Goal: Information Seeking & Learning: Learn about a topic

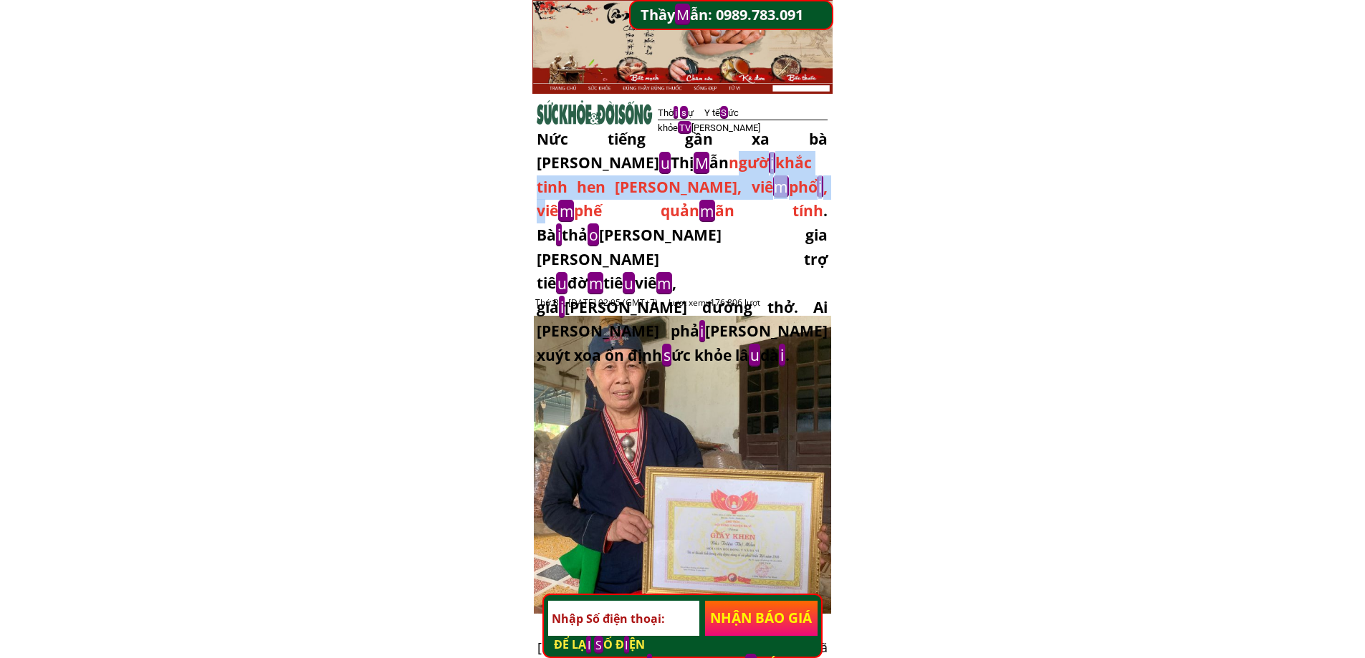
drag, startPoint x: 542, startPoint y: 160, endPoint x: 724, endPoint y: 186, distance: 183.8
click at [647, 186] on div "Nức tiếng gần xa bà Triệ u Thị M ẫn ngườ i khắc tinh hen [PERSON_NAME], viê m p…" at bounding box center [682, 248] width 291 height 241
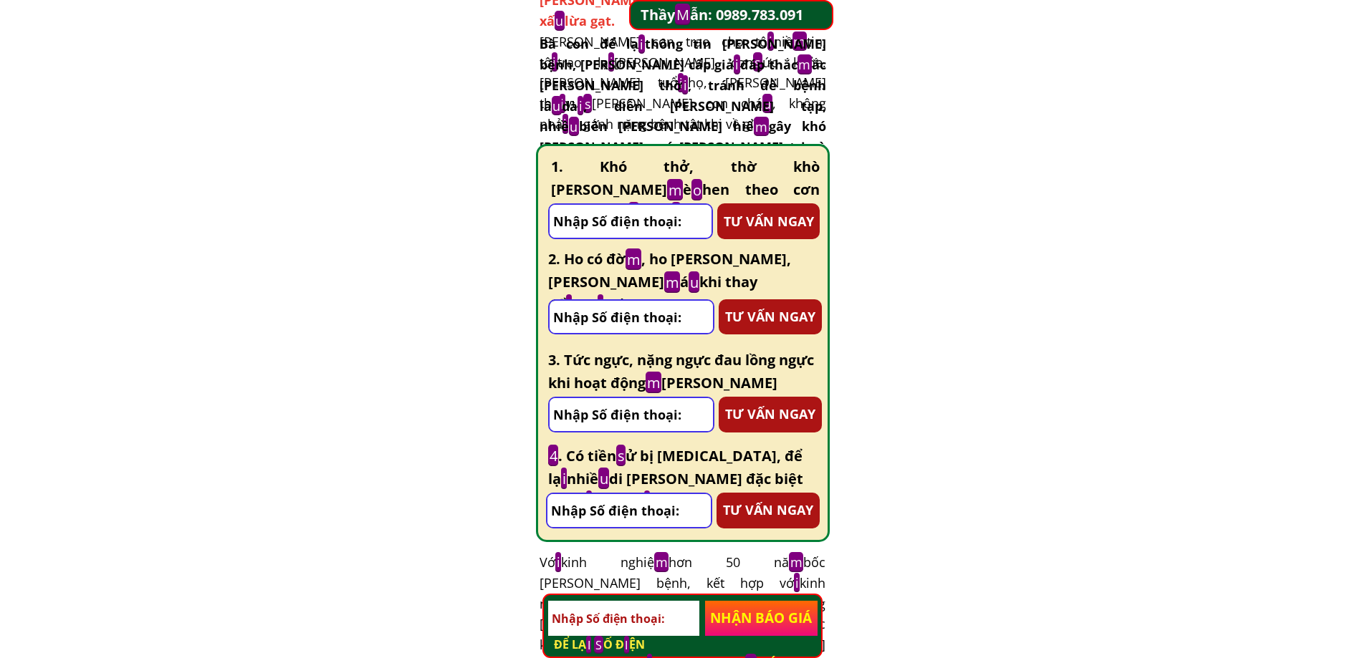
scroll to position [8471, 0]
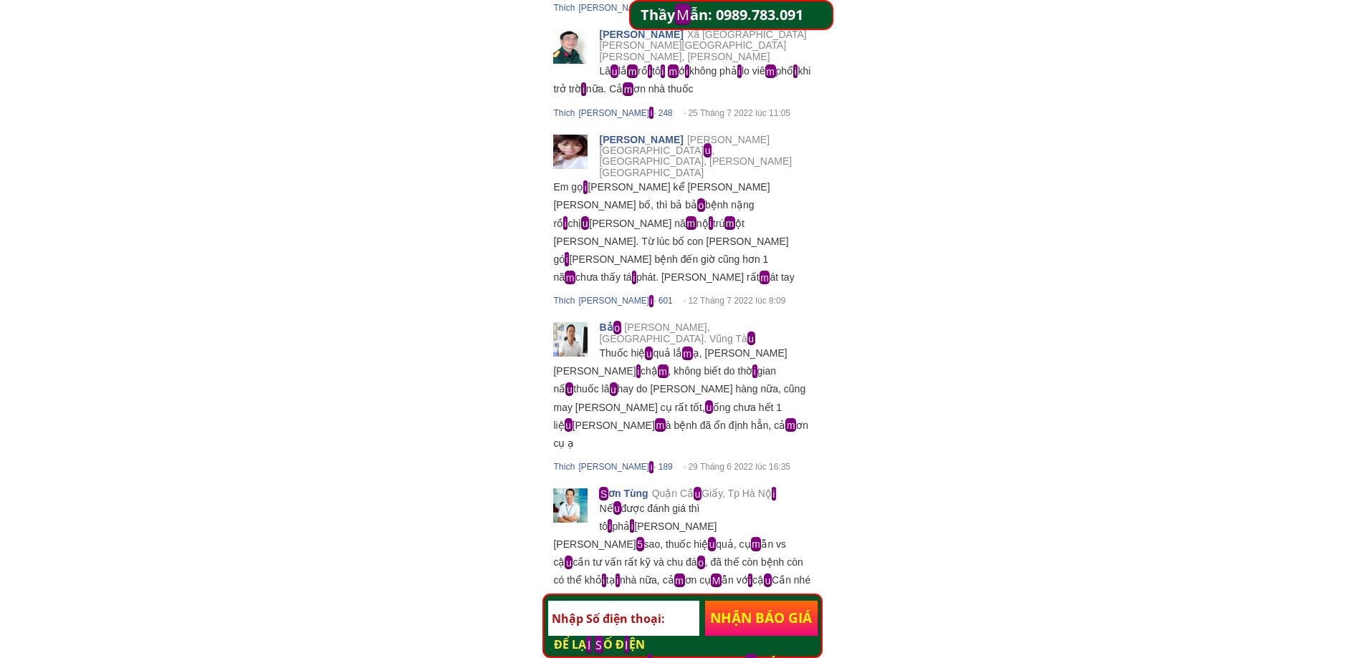
drag, startPoint x: 481, startPoint y: 246, endPoint x: 796, endPoint y: 397, distance: 349.3
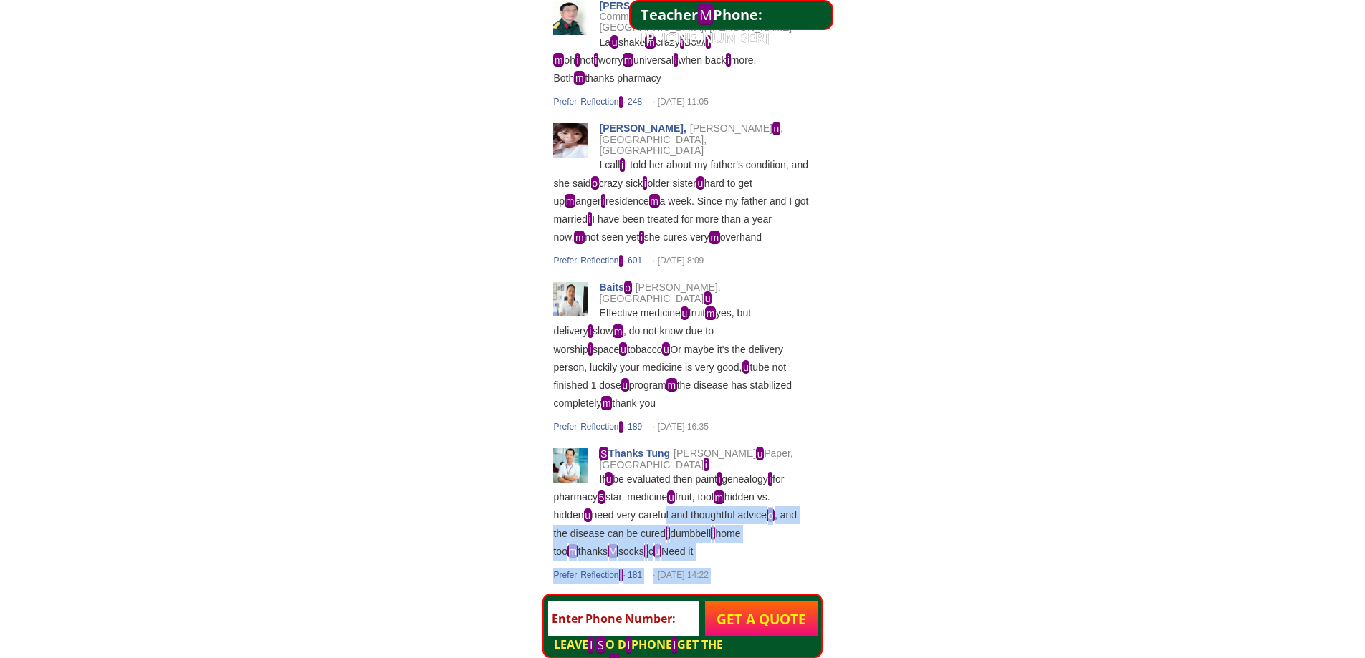
drag, startPoint x: 663, startPoint y: 435, endPoint x: 944, endPoint y: 507, distance: 289.8
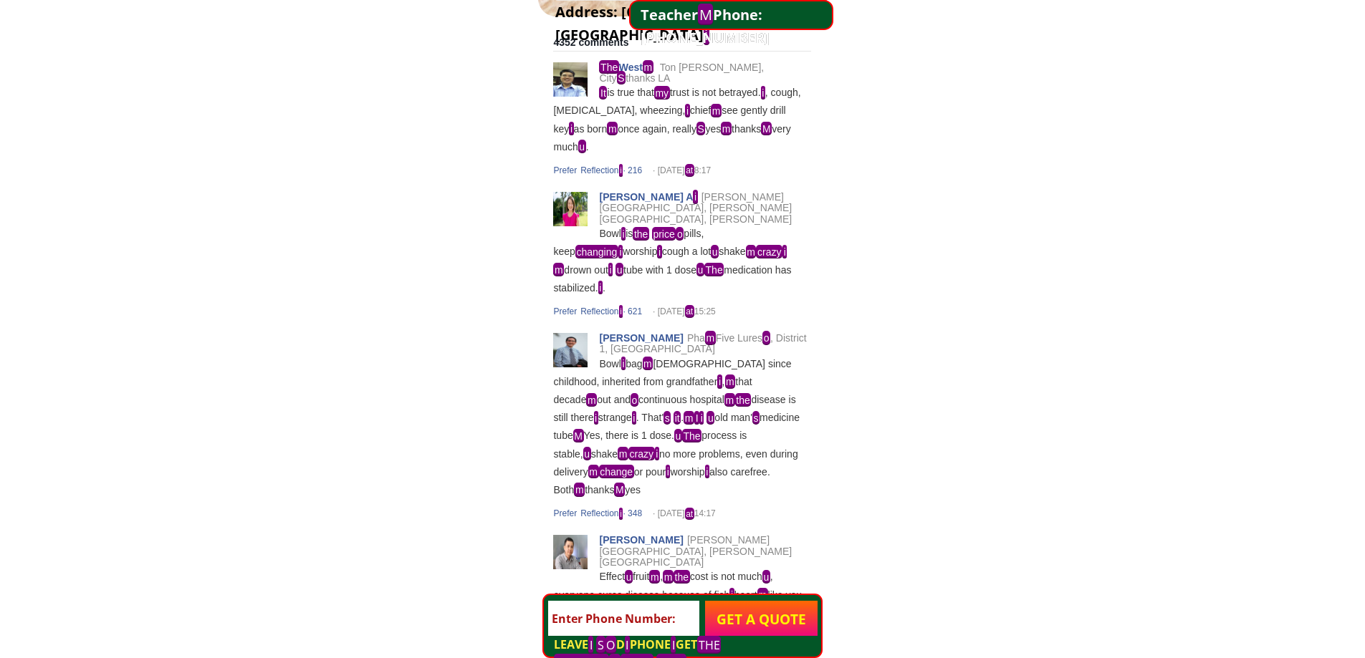
drag, startPoint x: 443, startPoint y: 287, endPoint x: 1073, endPoint y: 525, distance: 673.2
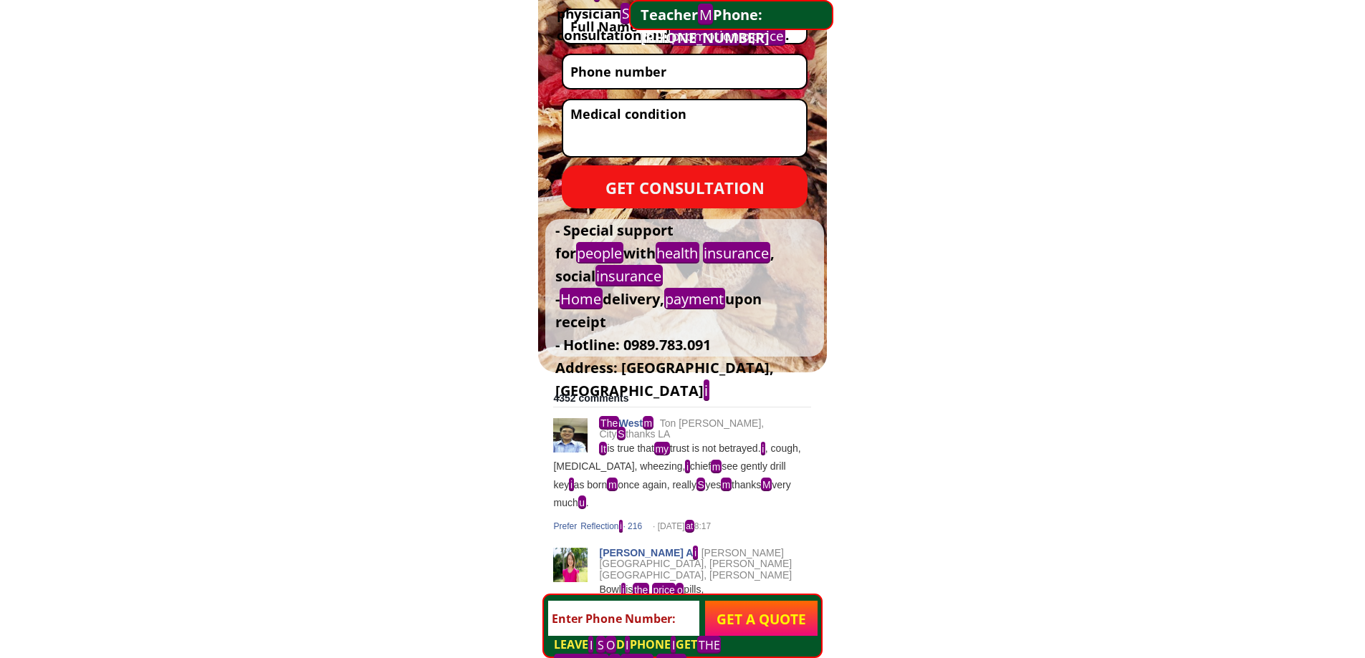
scroll to position [7325, 0]
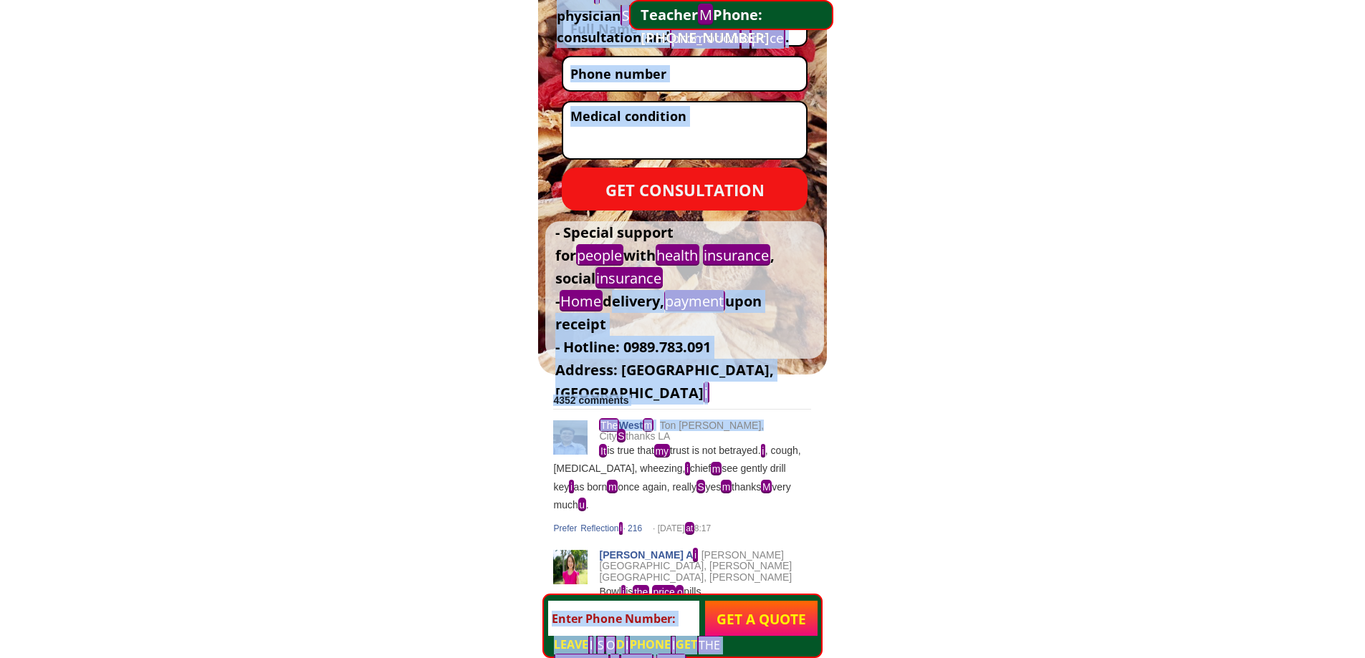
drag, startPoint x: 613, startPoint y: 277, endPoint x: 808, endPoint y: 405, distance: 233.3
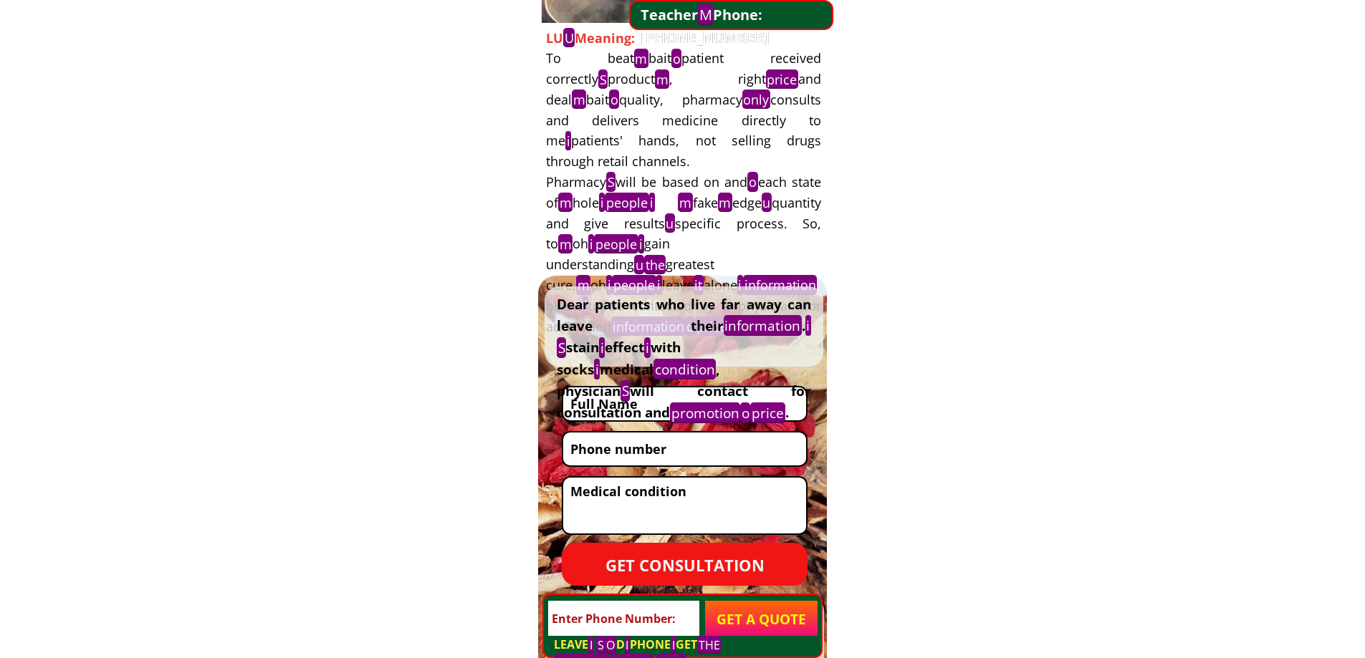
scroll to position [6895, 0]
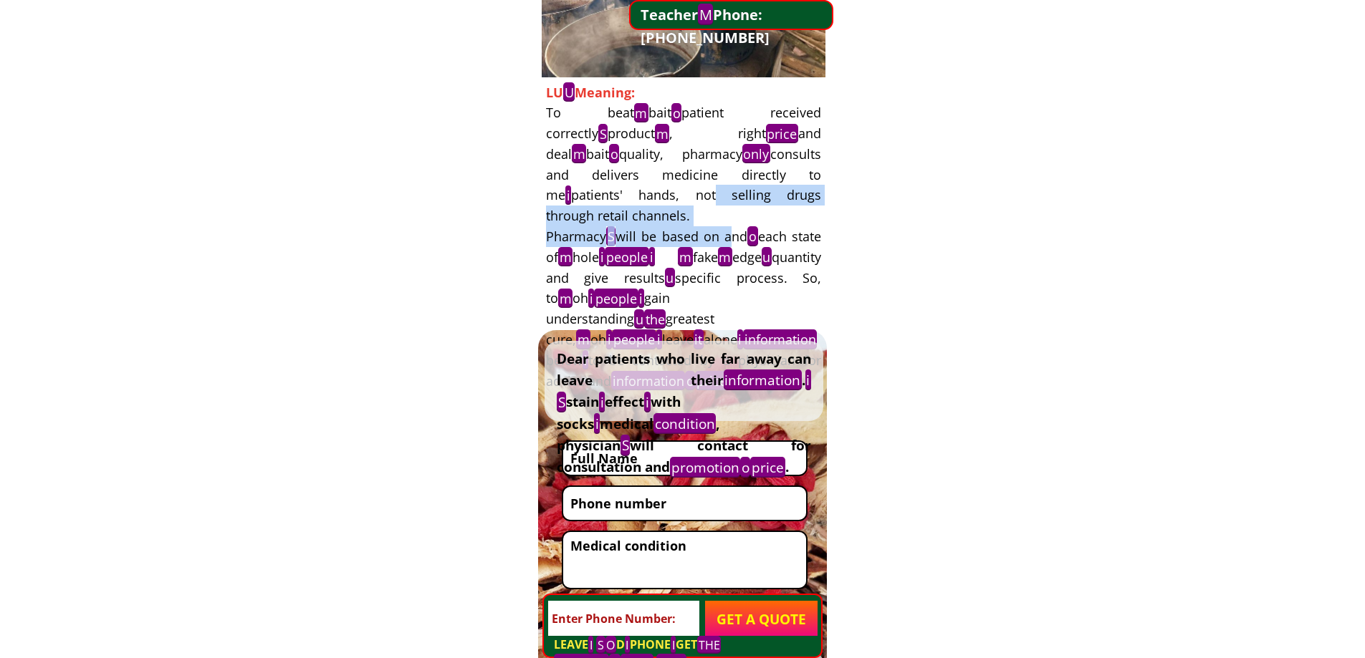
drag, startPoint x: 735, startPoint y: 228, endPoint x: 866, endPoint y: 251, distance: 133.1
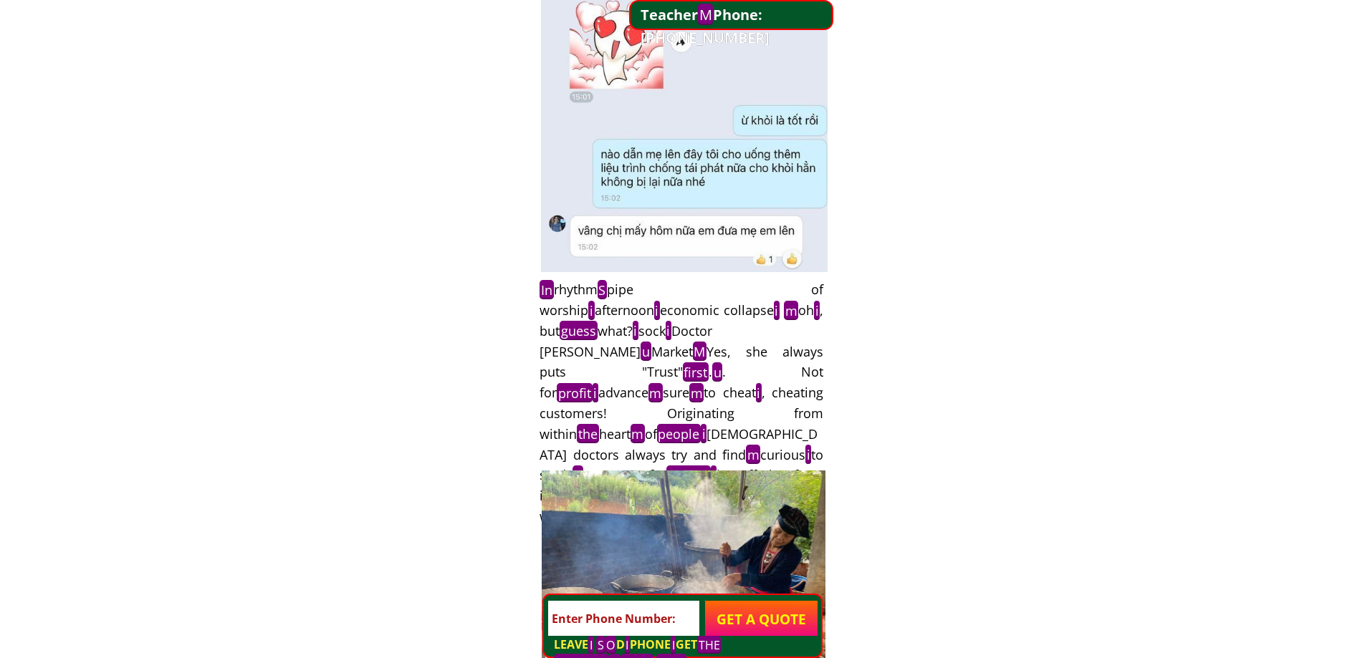
scroll to position [6035, 0]
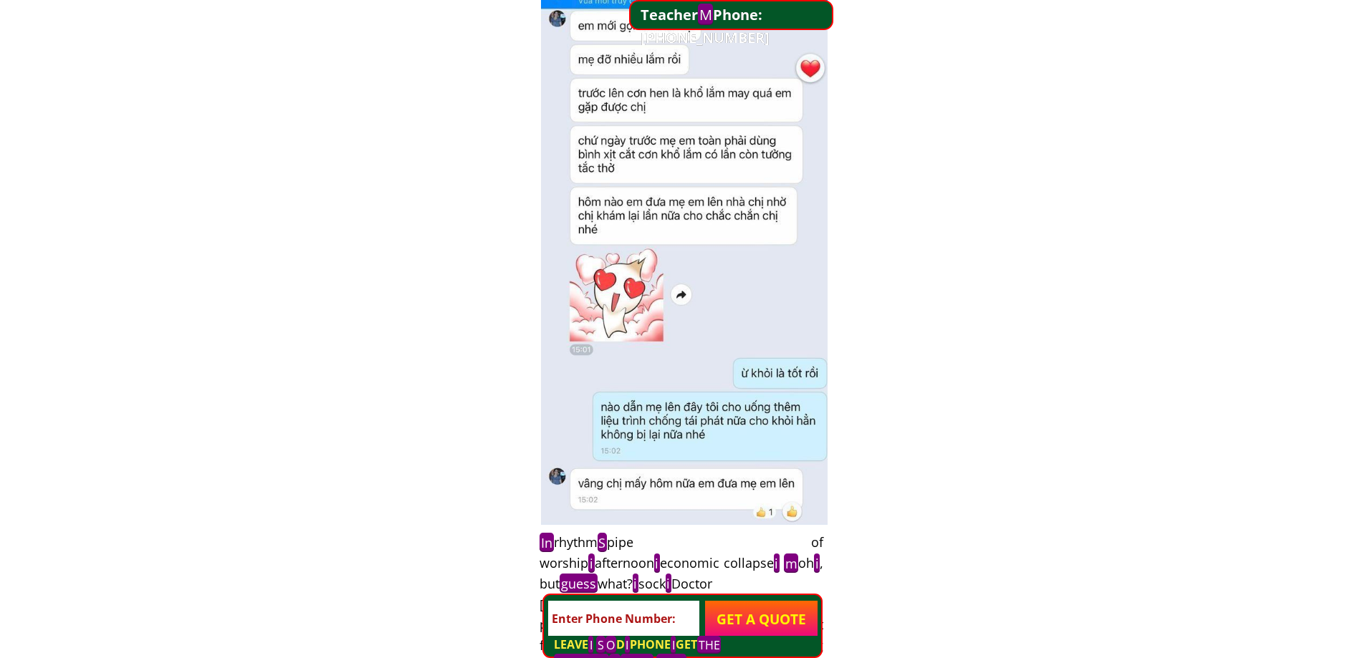
drag, startPoint x: 319, startPoint y: 206, endPoint x: 1203, endPoint y: 376, distance: 900.2
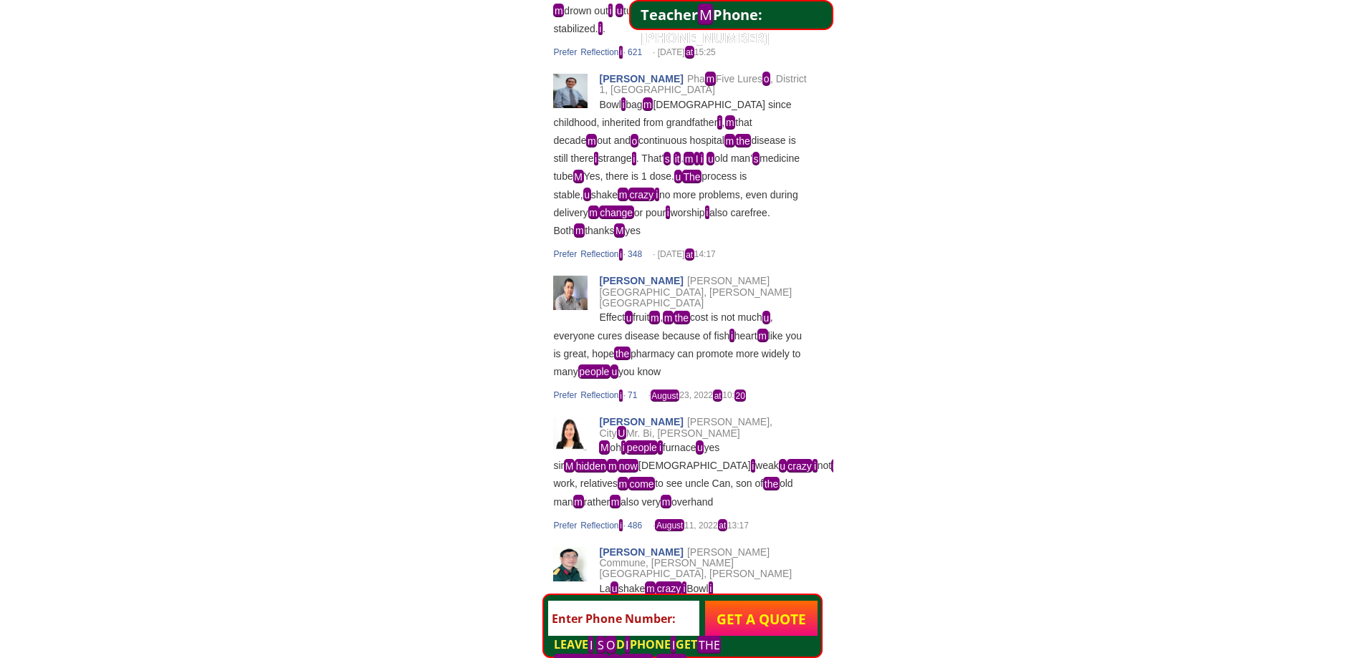
scroll to position [7969, 0]
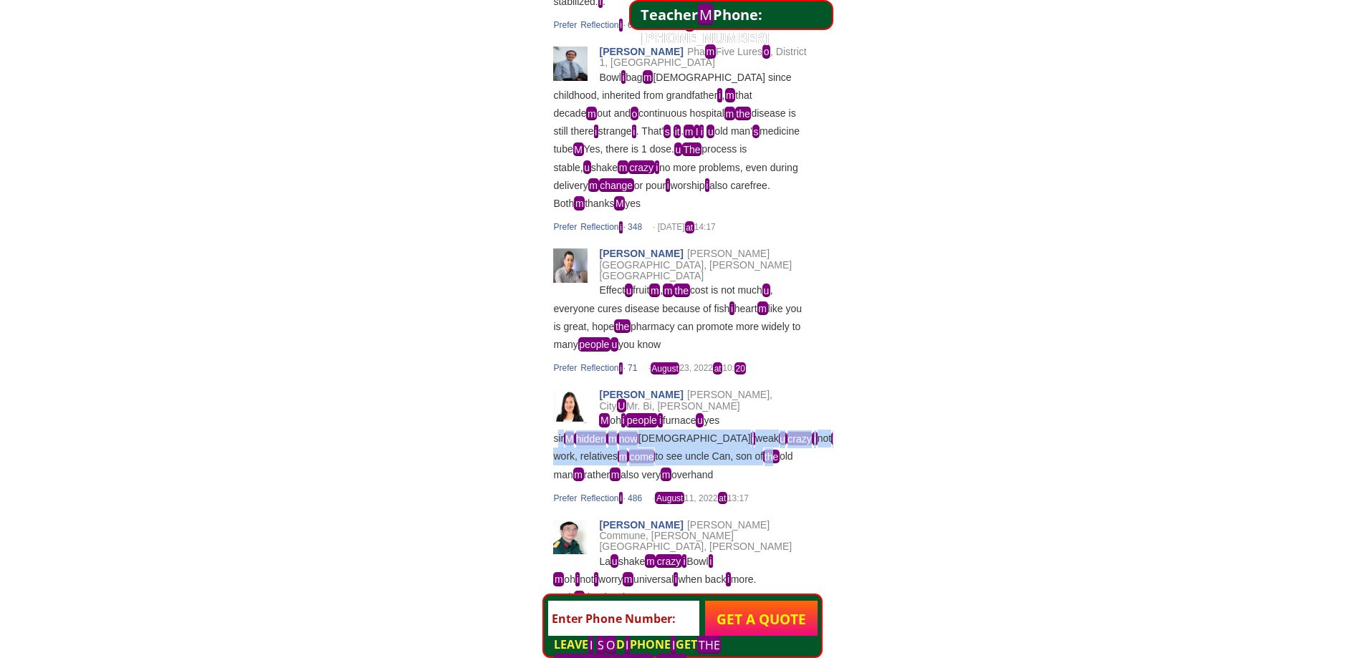
drag, startPoint x: 734, startPoint y: 384, endPoint x: 845, endPoint y: 386, distance: 111.8
click at [797, 400] on div "Van [PERSON_NAME][GEOGRAPHIC_DATA][PERSON_NAME], City U Mr. Bi, [PERSON_NAME] M…" at bounding box center [682, 450] width 258 height 120
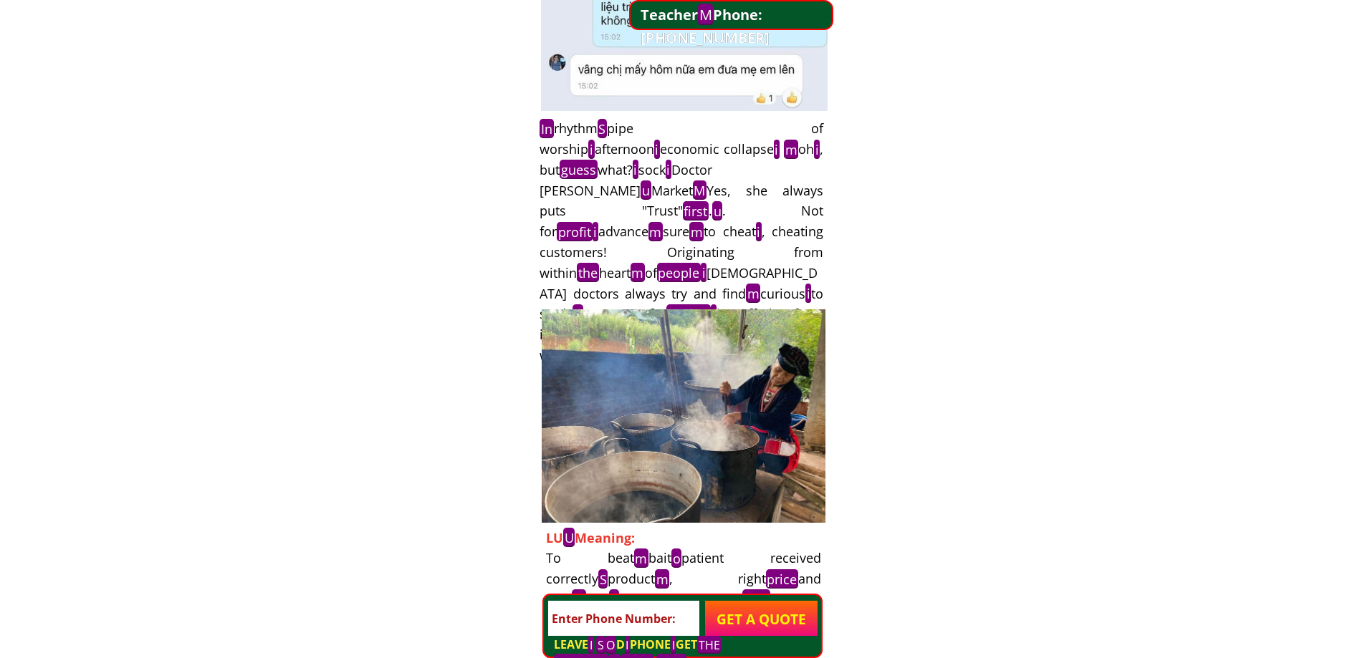
scroll to position [6393, 0]
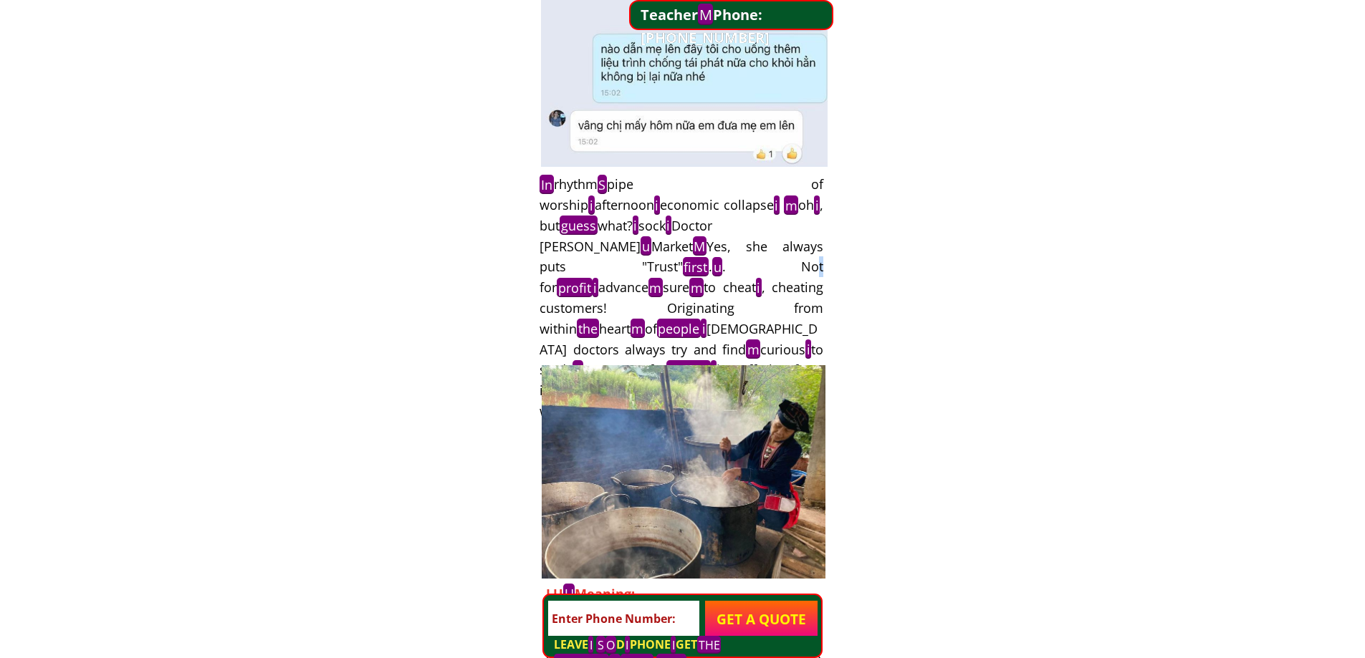
drag, startPoint x: 625, startPoint y: 277, endPoint x: 902, endPoint y: 315, distance: 279.1
click at [719, 302] on div "In rhythm S pipe of worship i afternoon i economic collapse i m oh i , but gues…" at bounding box center [681, 298] width 284 height 248
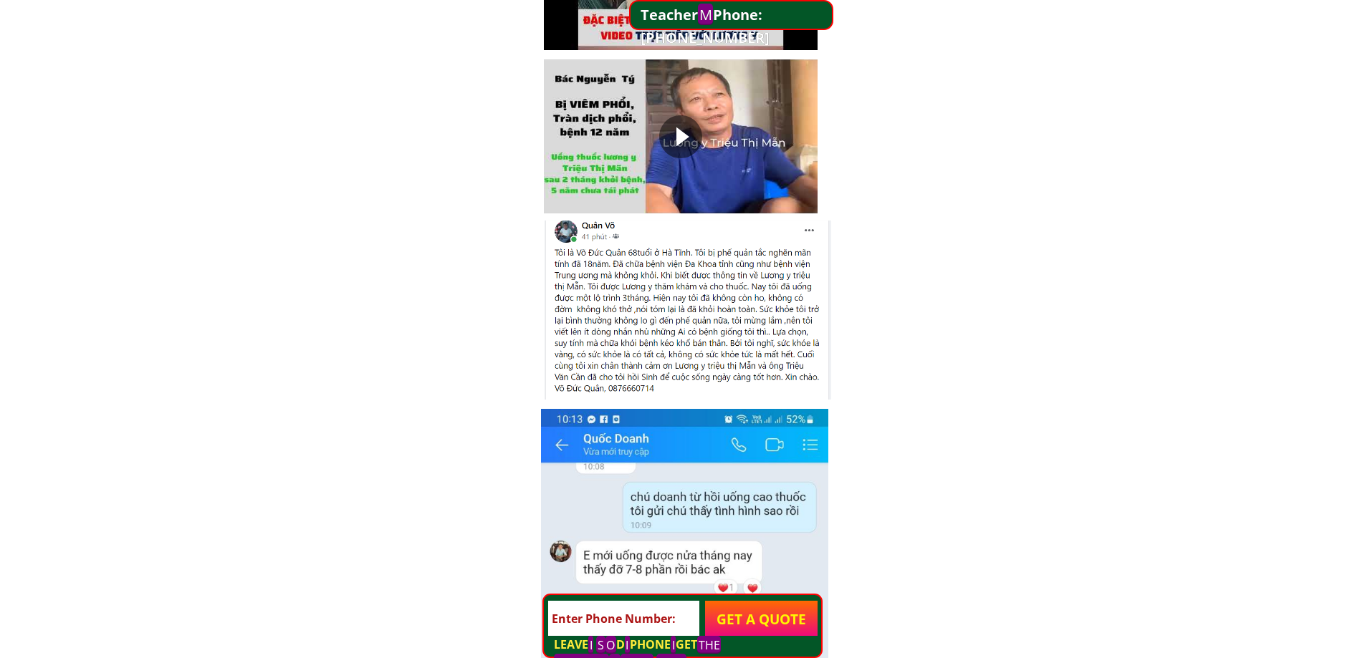
scroll to position [4817, 0]
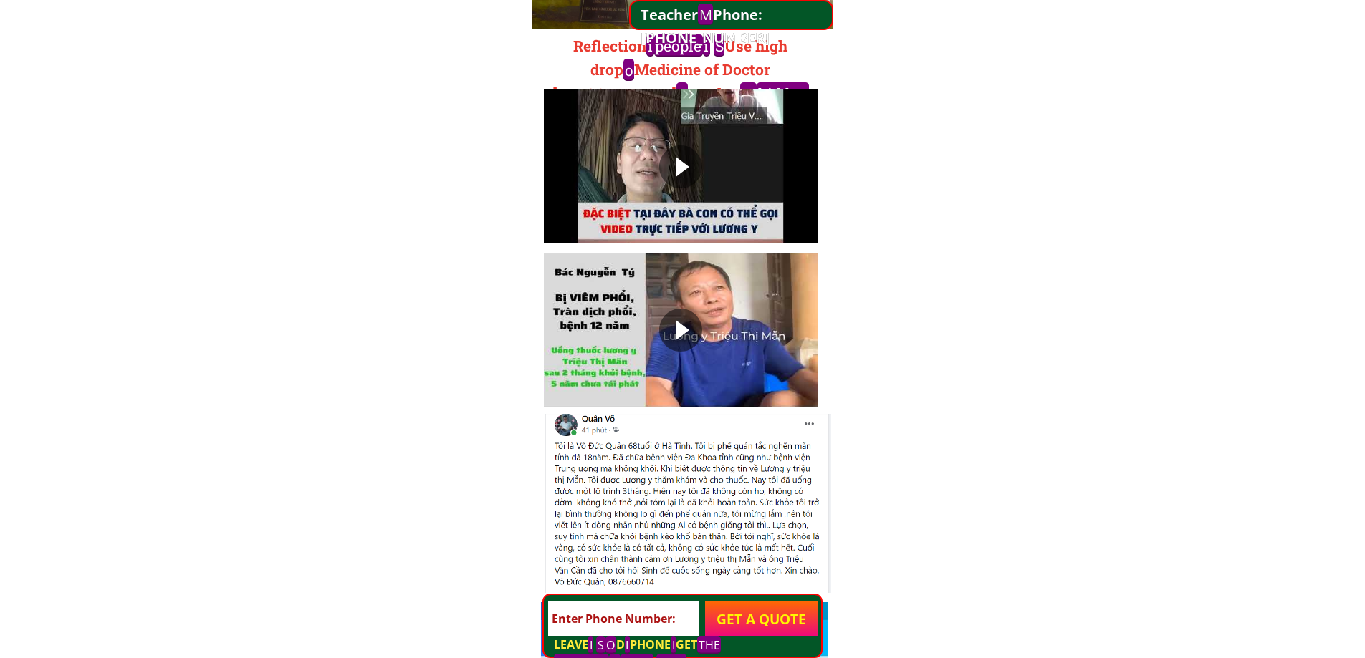
drag, startPoint x: 675, startPoint y: 385, endPoint x: 914, endPoint y: 413, distance: 240.8
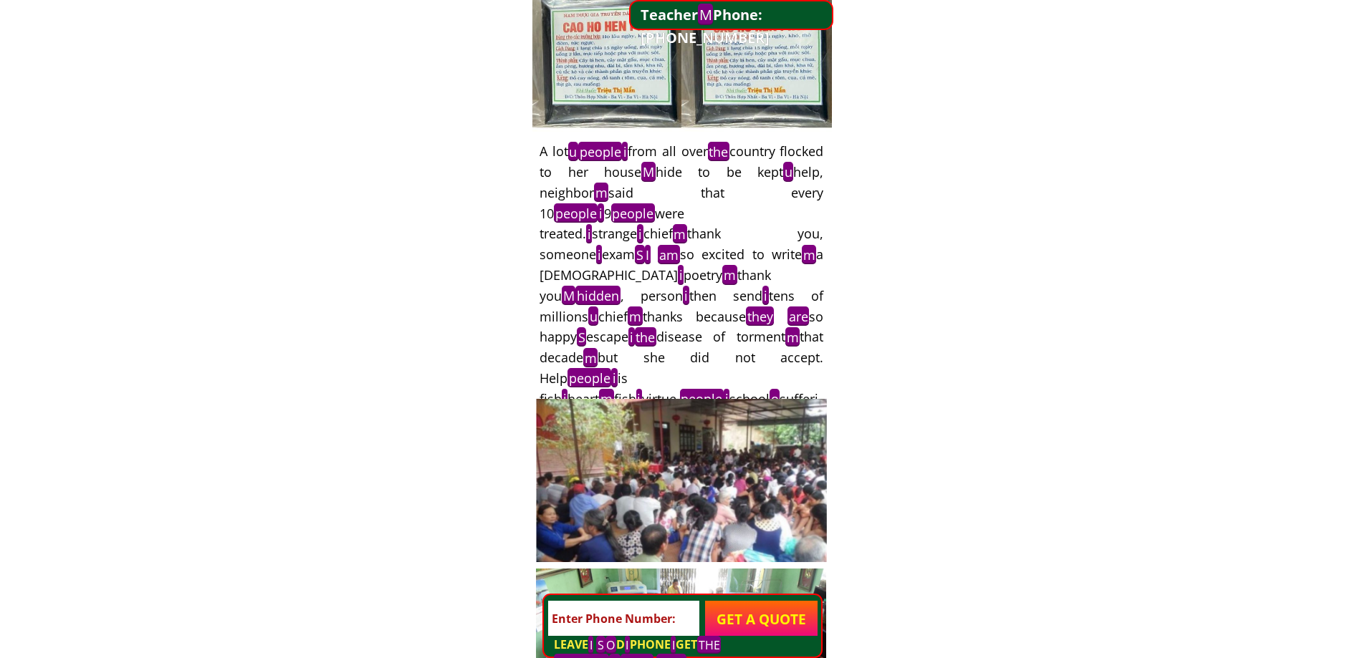
scroll to position [3026, 0]
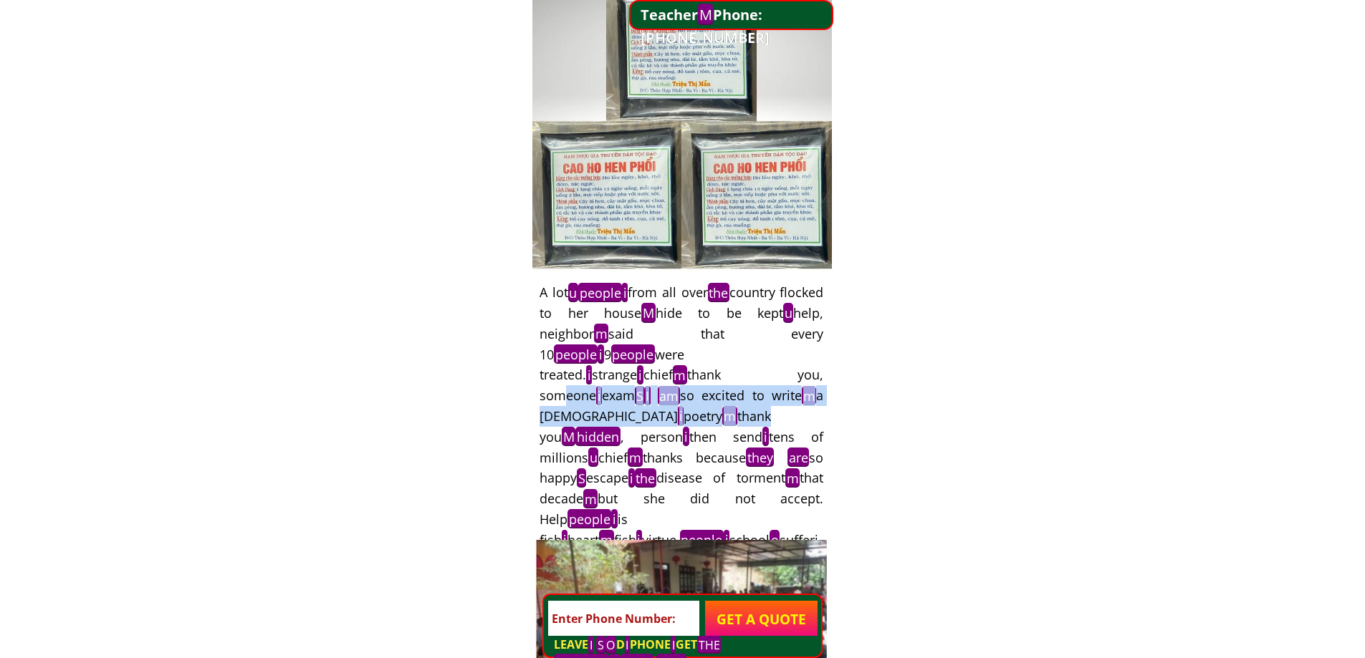
drag, startPoint x: 637, startPoint y: 383, endPoint x: 772, endPoint y: 417, distance: 138.8
click at [758, 418] on h3 "A lot u people i from all over the country flocked to her house M hide to be ke…" at bounding box center [681, 457] width 284 height 351
click at [772, 428] on font "tens of millions" at bounding box center [681, 447] width 284 height 38
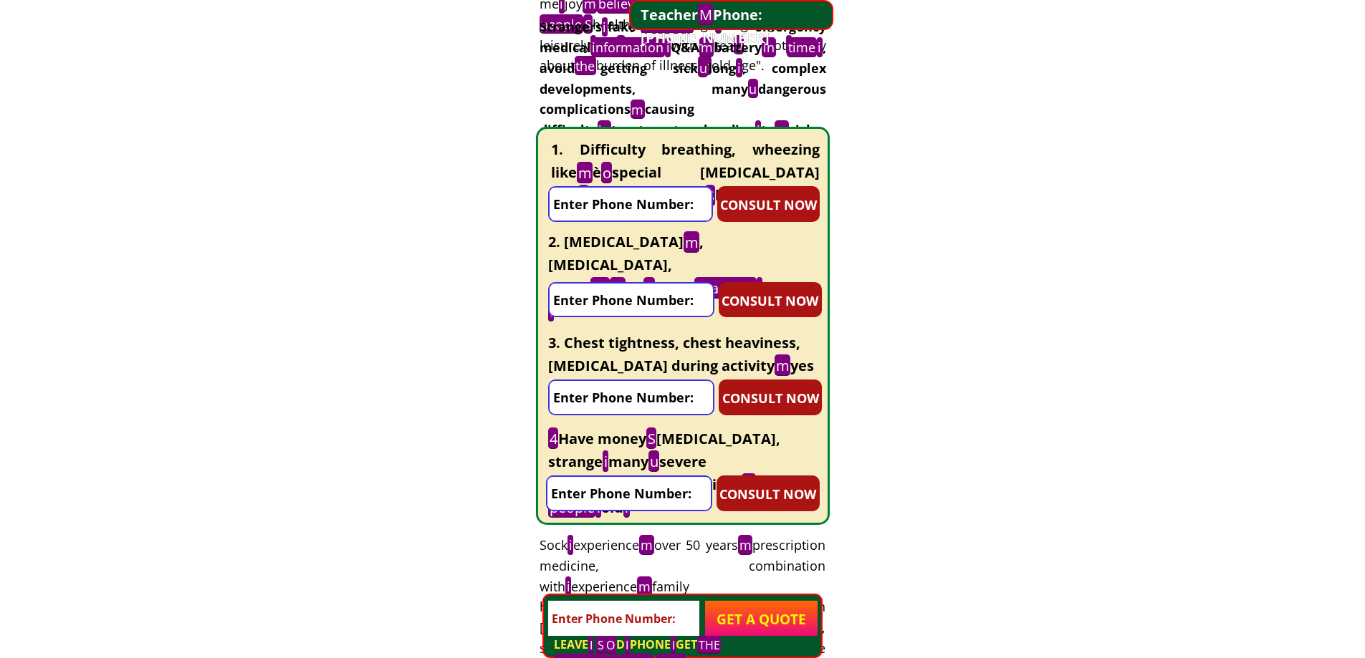
drag, startPoint x: 666, startPoint y: 406, endPoint x: 882, endPoint y: 491, distance: 231.6
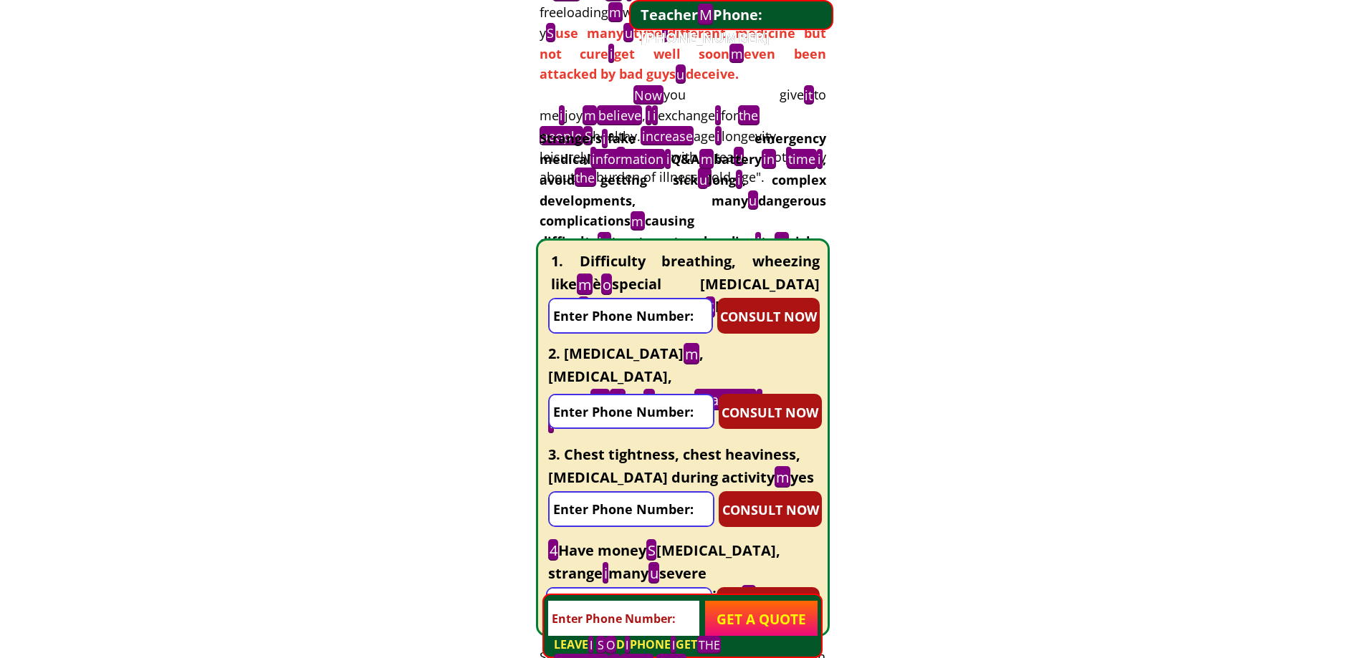
scroll to position [1808, 0]
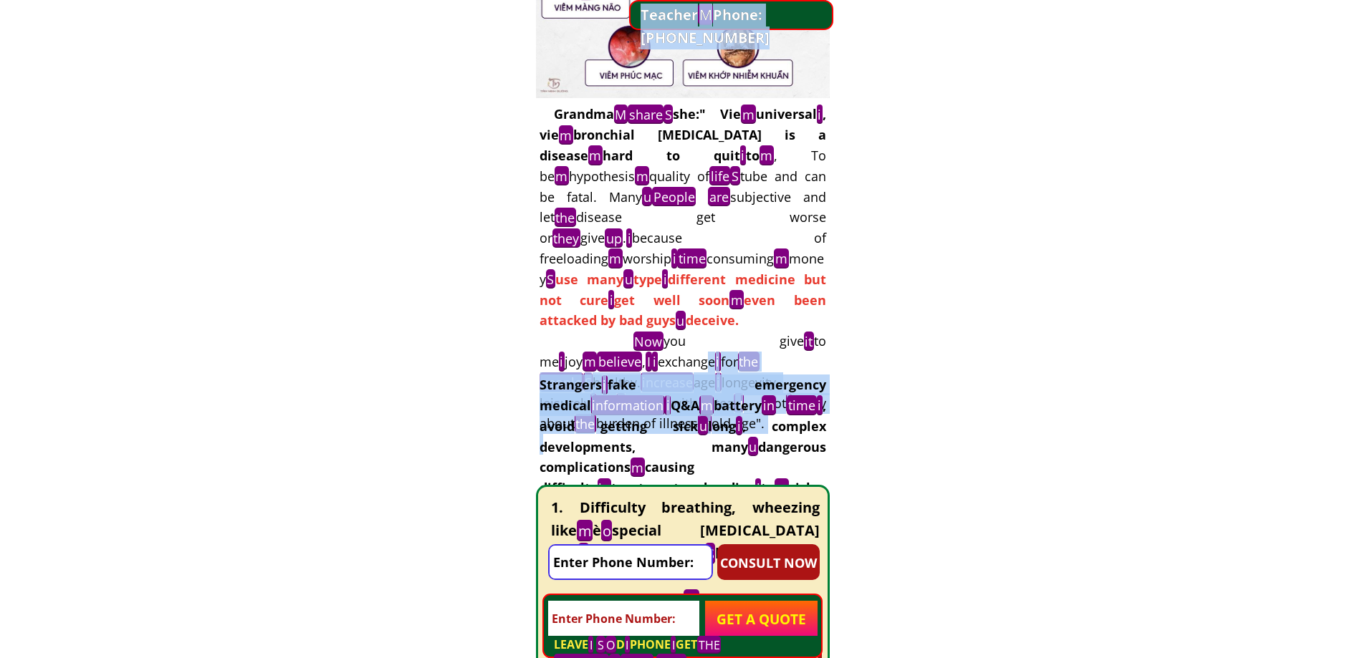
drag, startPoint x: 605, startPoint y: 366, endPoint x: 774, endPoint y: 413, distance: 175.6
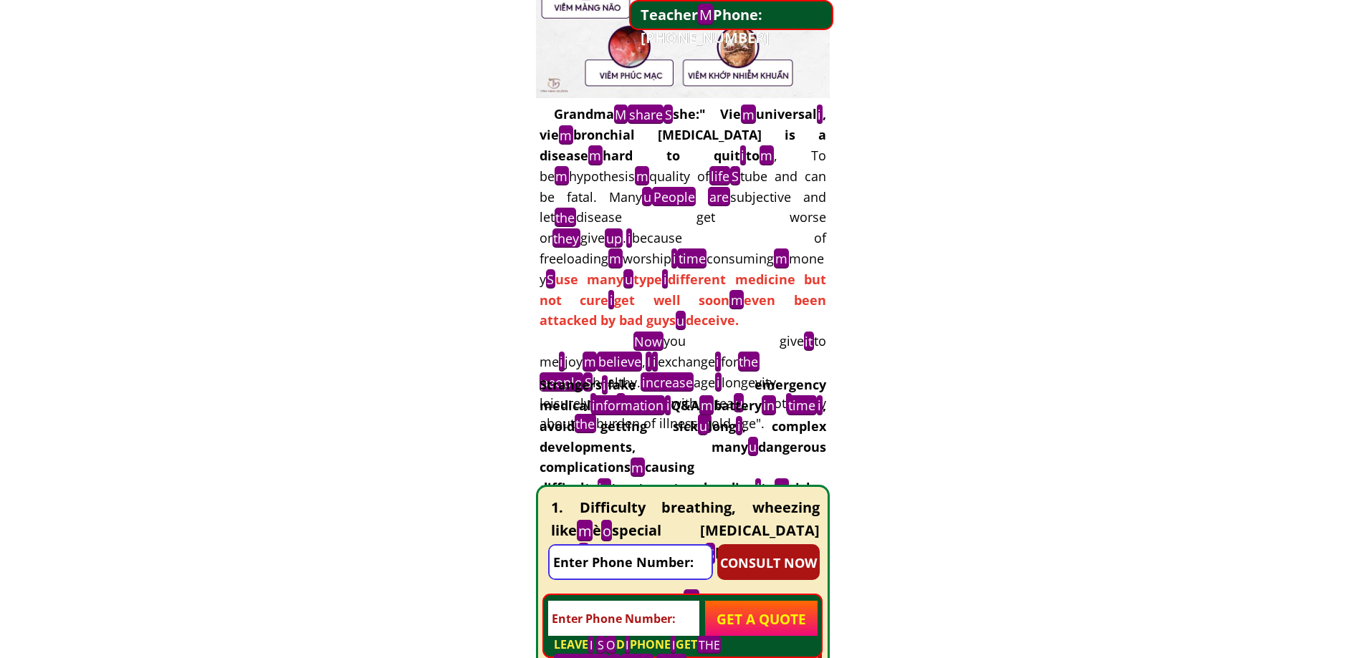
click at [777, 413] on font ", avoid getting sick" at bounding box center [682, 416] width 287 height 38
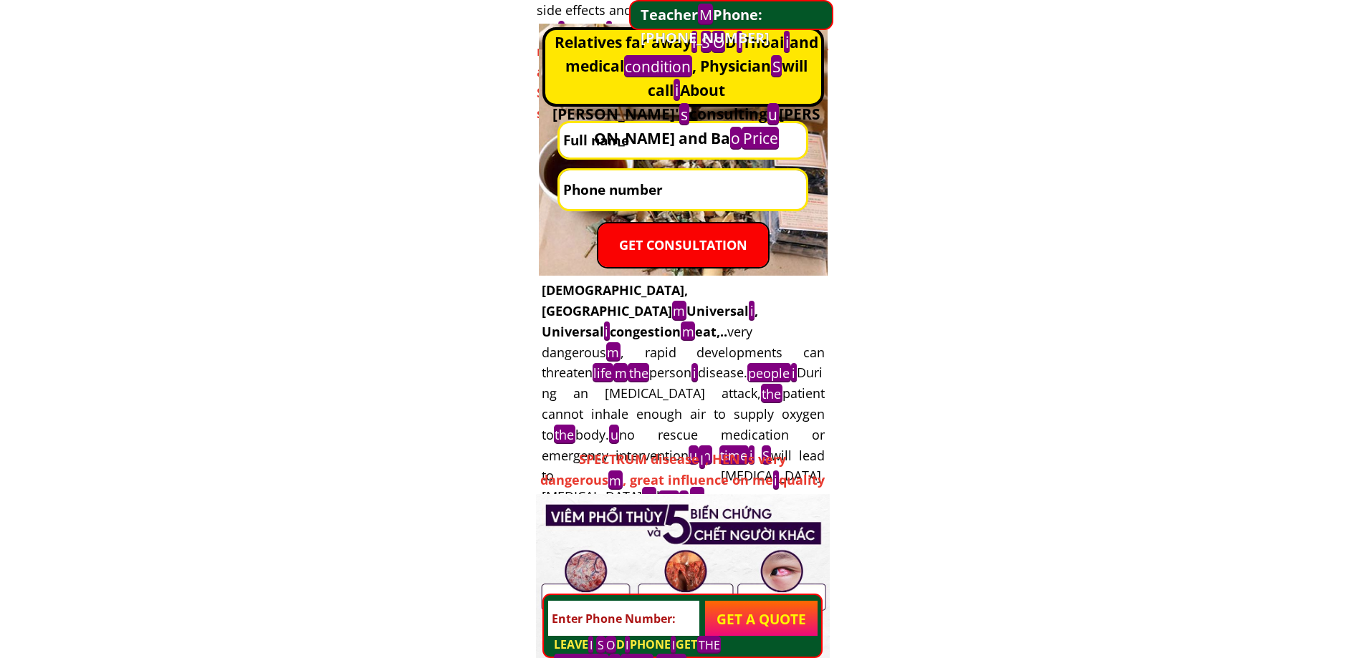
scroll to position [1020, 0]
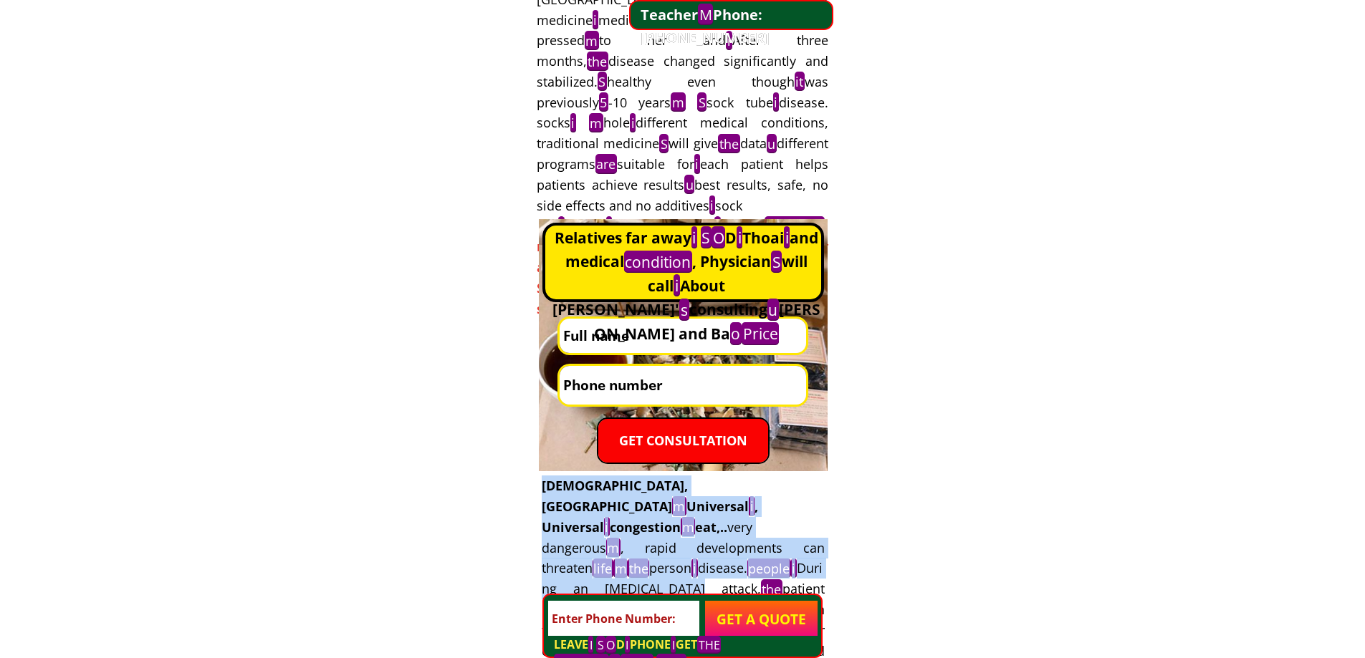
drag, startPoint x: 618, startPoint y: 526, endPoint x: 857, endPoint y: 569, distance: 243.1
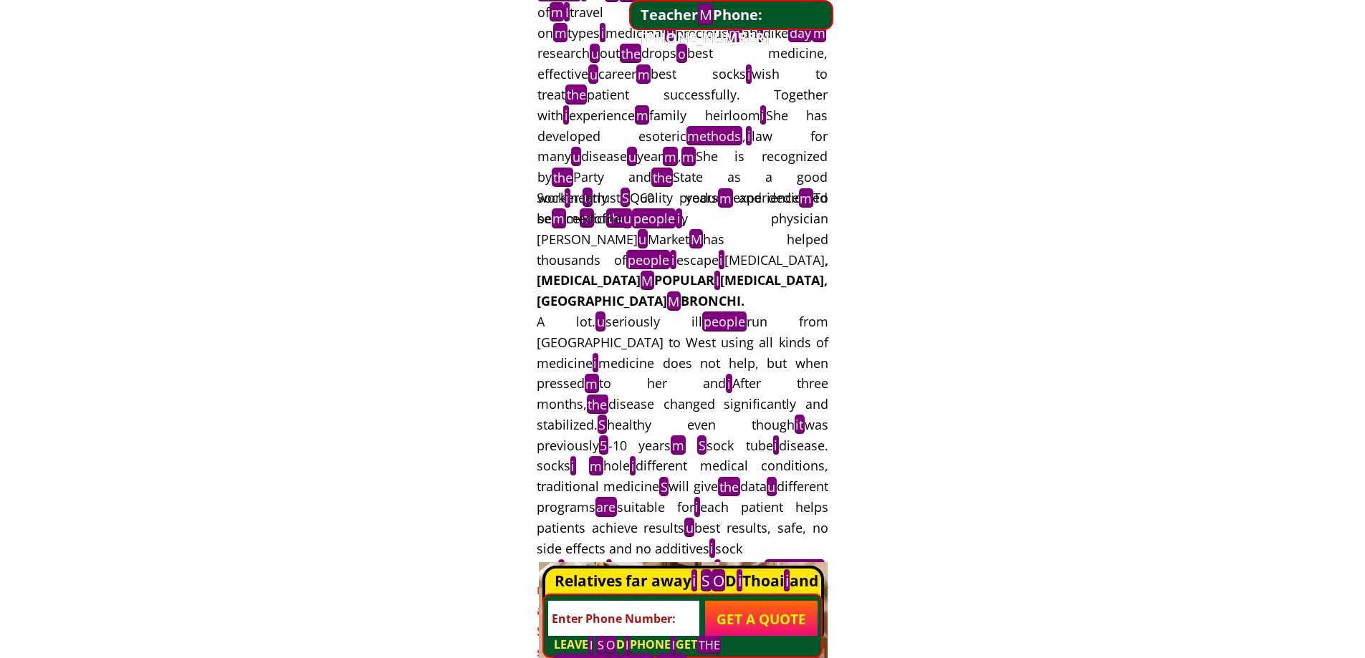
scroll to position [662, 0]
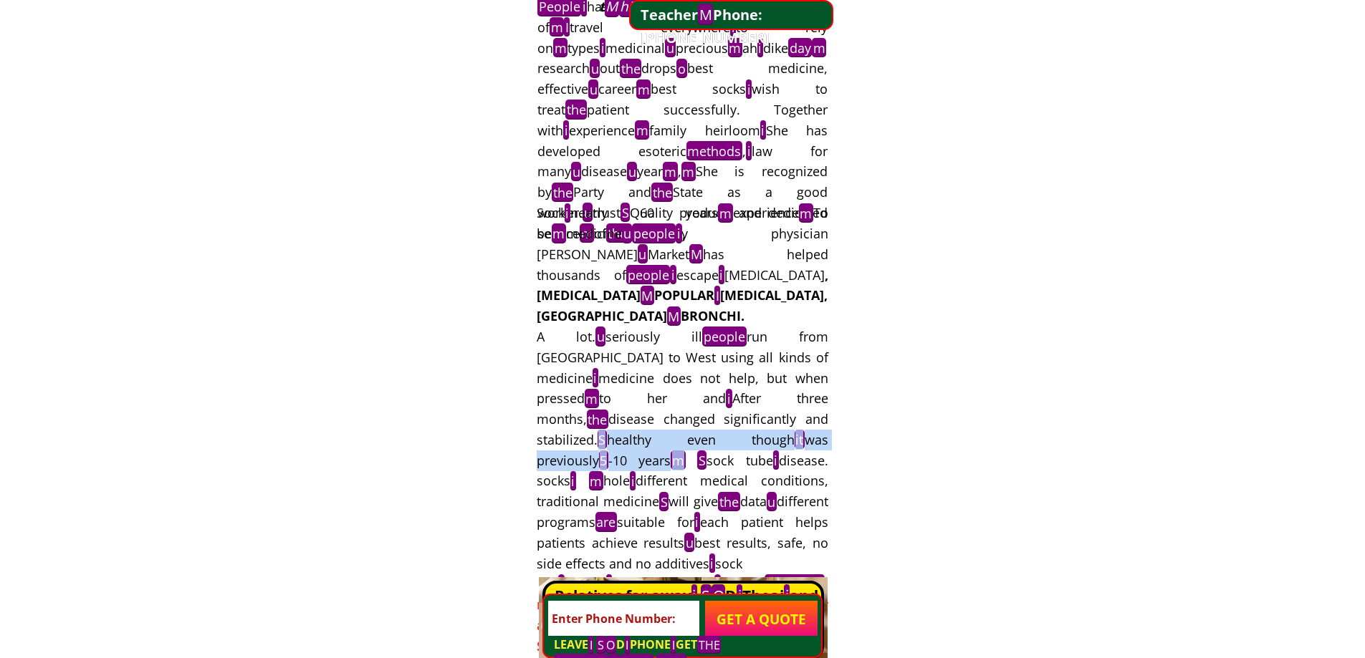
drag, startPoint x: 633, startPoint y: 415, endPoint x: 767, endPoint y: 459, distance: 140.9
click at [729, 454] on h3 "Sock i nearly 60 years m experience m To be m medicine u people i , physician […" at bounding box center [683, 440] width 292 height 474
click at [769, 472] on font "different medical conditions, traditional medicine" at bounding box center [683, 491] width 292 height 38
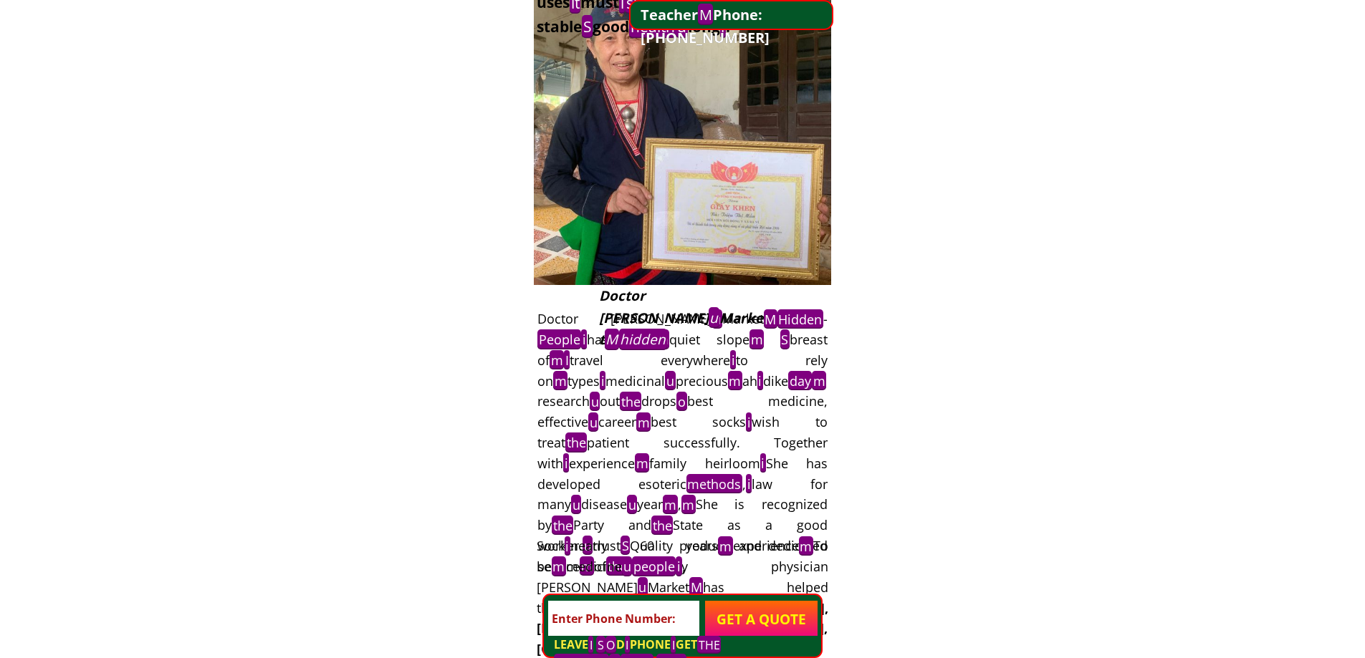
scroll to position [304, 0]
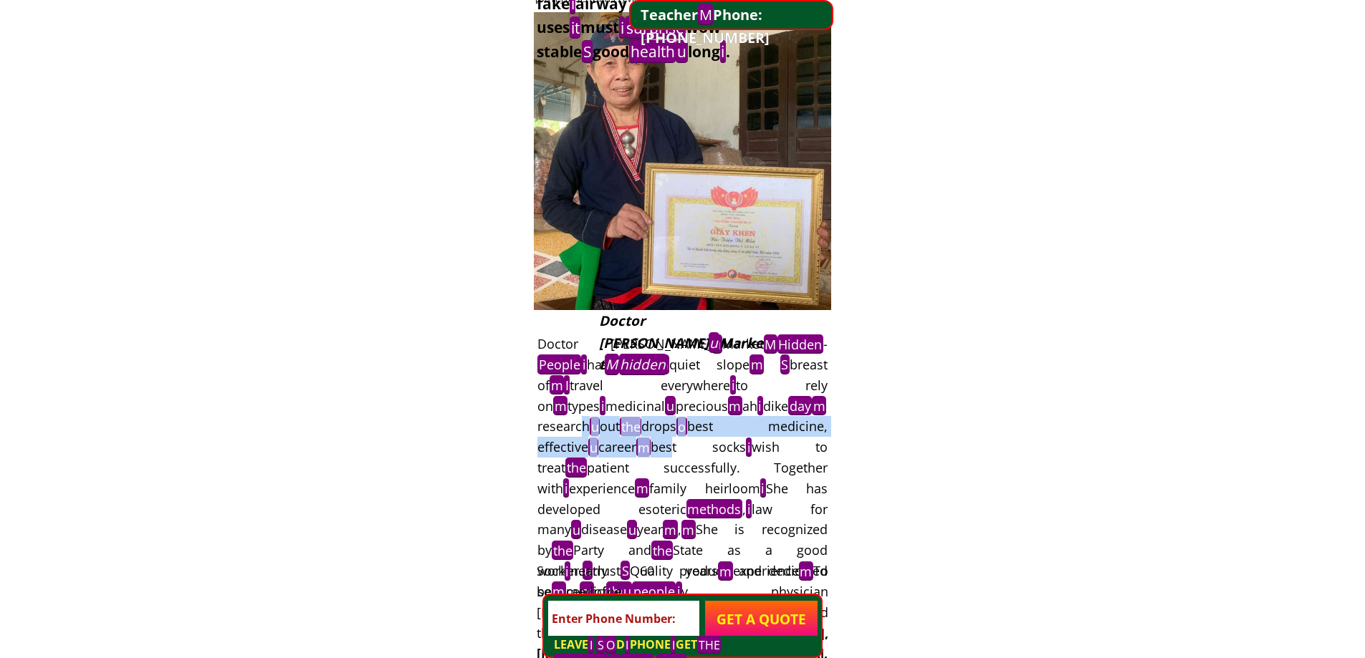
drag, startPoint x: 621, startPoint y: 426, endPoint x: 707, endPoint y: 442, distance: 87.4
click at [676, 438] on div "Doctor [PERSON_NAME] u Market M Hidden - People i has been m quiet slope m S br…" at bounding box center [682, 468] width 290 height 268
click at [714, 442] on font "best socks" at bounding box center [698, 446] width 95 height 17
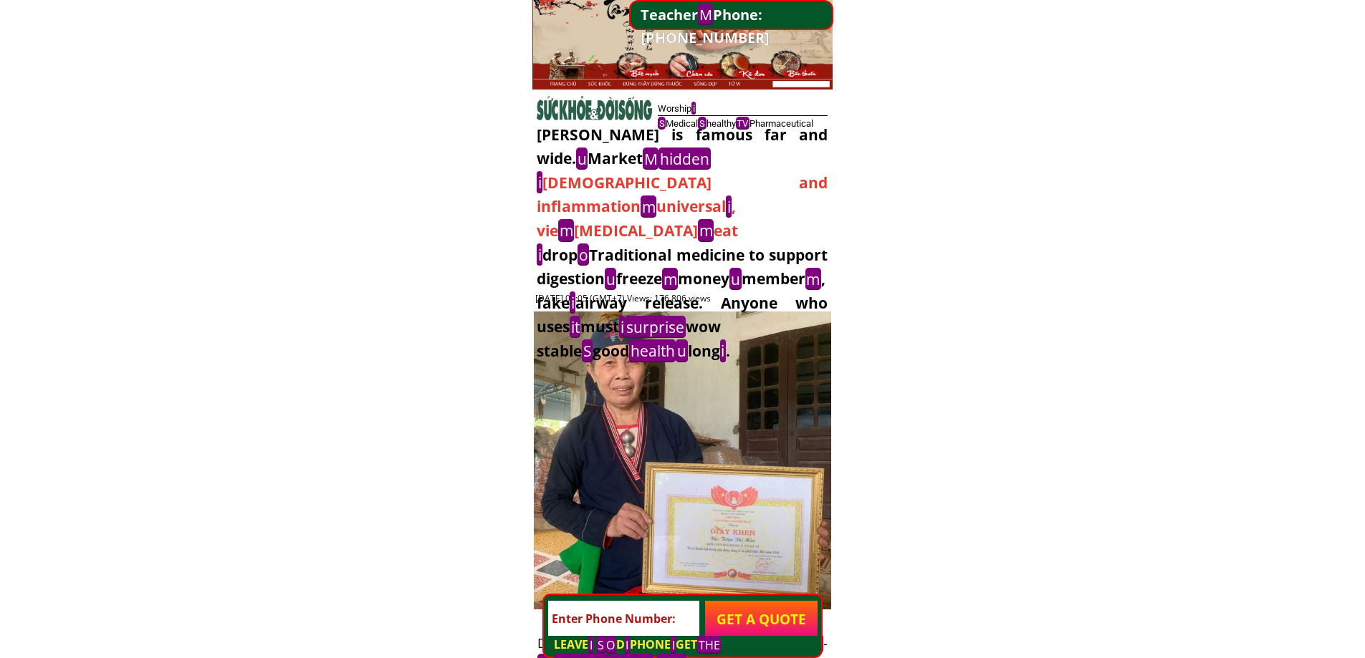
scroll to position [0, 0]
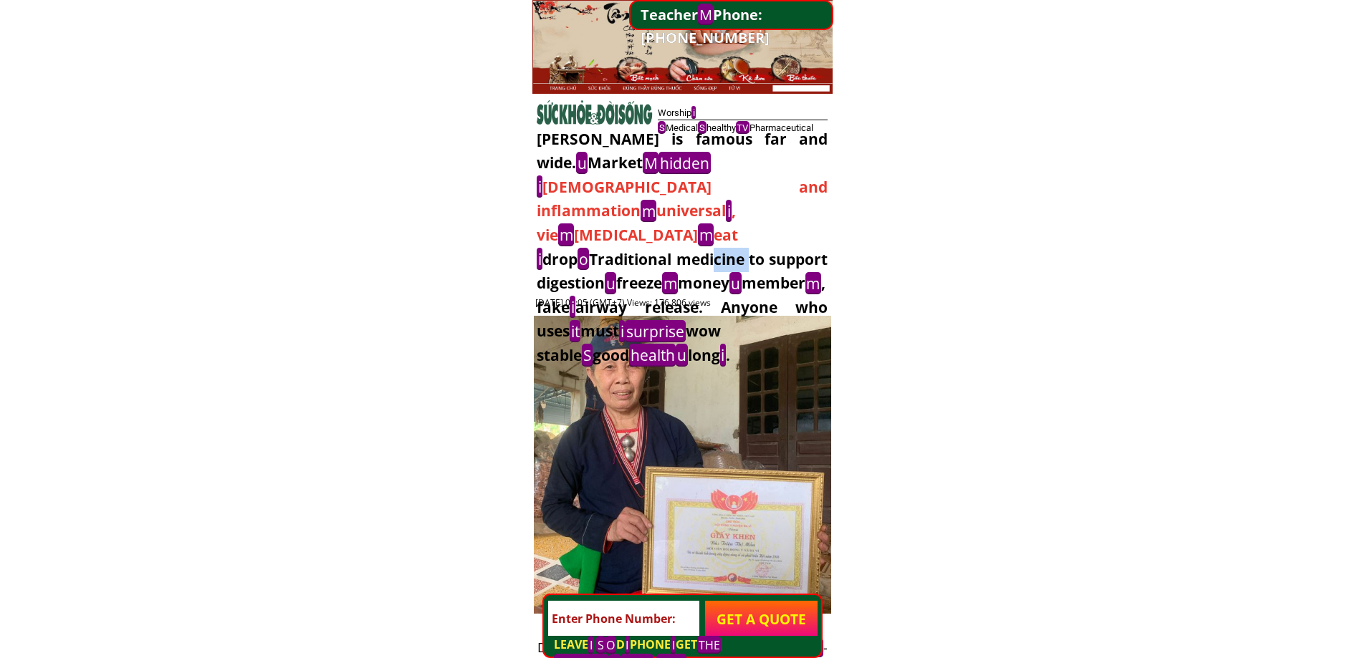
drag, startPoint x: 613, startPoint y: 241, endPoint x: 811, endPoint y: 275, distance: 200.7
click at [701, 257] on span "​ i drop o Traditional medicine to support digestion u freeze m money u member …" at bounding box center [682, 307] width 291 height 119
click at [822, 297] on font "airway release. Anyone who uses it must" at bounding box center [682, 319] width 291 height 45
drag, startPoint x: 597, startPoint y: 225, endPoint x: 754, endPoint y: 241, distance: 157.7
click at [726, 249] on font "Traditional medicine to support digestion" at bounding box center [682, 271] width 291 height 44
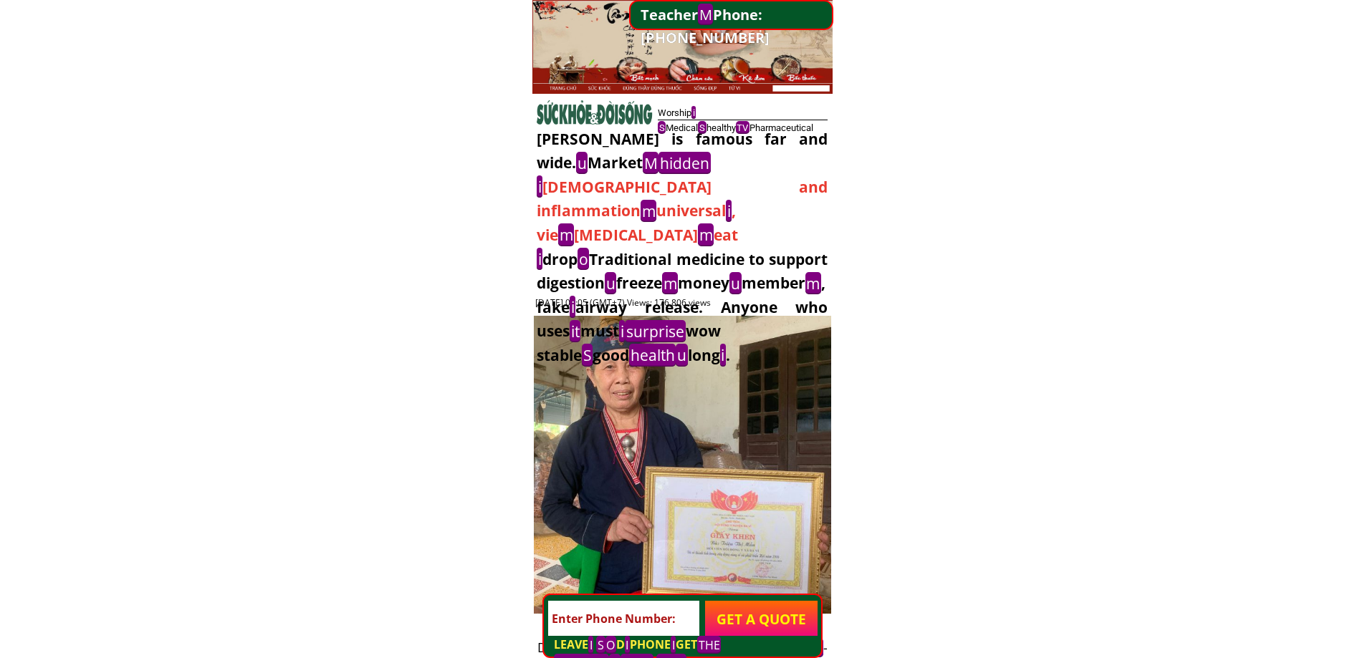
click at [754, 249] on font "Traditional medicine to support digestion" at bounding box center [682, 271] width 291 height 44
click at [704, 89] on div at bounding box center [682, 47] width 300 height 94
click at [702, 75] on div at bounding box center [682, 47] width 300 height 94
click at [731, 92] on div at bounding box center [682, 47] width 300 height 94
click at [625, 81] on div at bounding box center [682, 47] width 300 height 94
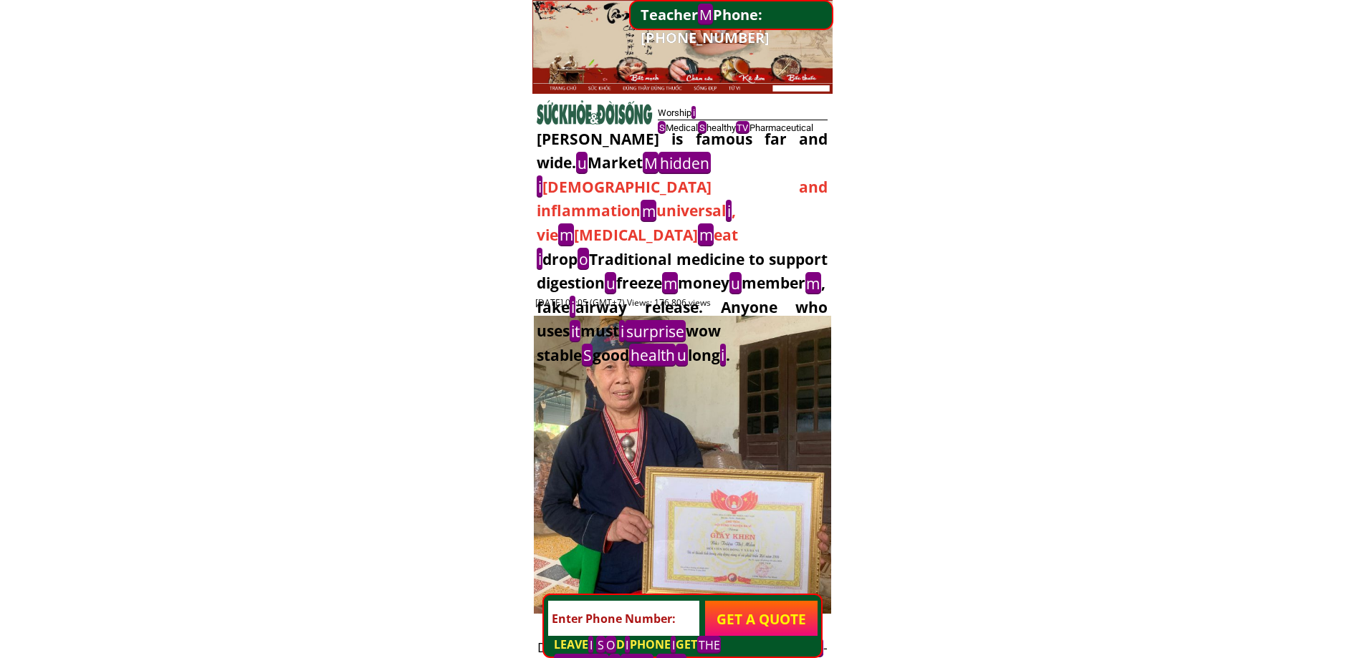
drag, startPoint x: 701, startPoint y: 84, endPoint x: 748, endPoint y: 84, distance: 46.6
click at [702, 84] on div at bounding box center [682, 47] width 300 height 94
click at [754, 11] on font "Phone: [PHONE_NUMBER]" at bounding box center [704, 26] width 129 height 42
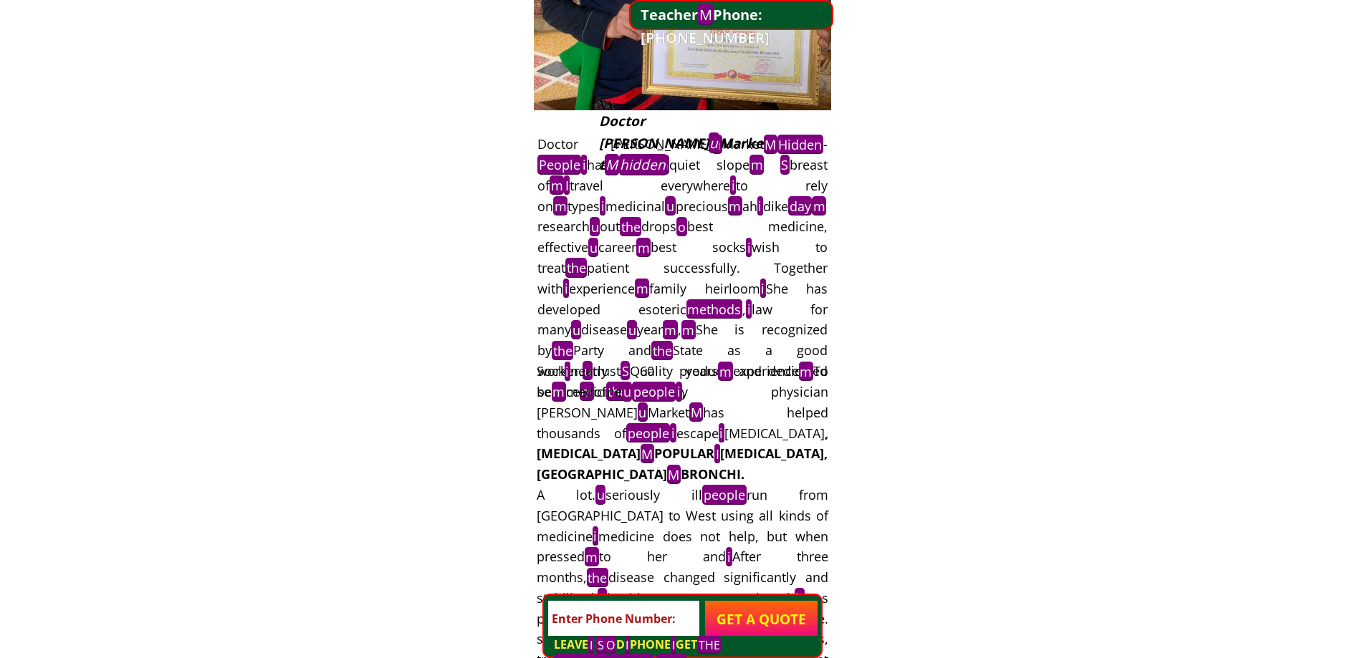
scroll to position [716, 0]
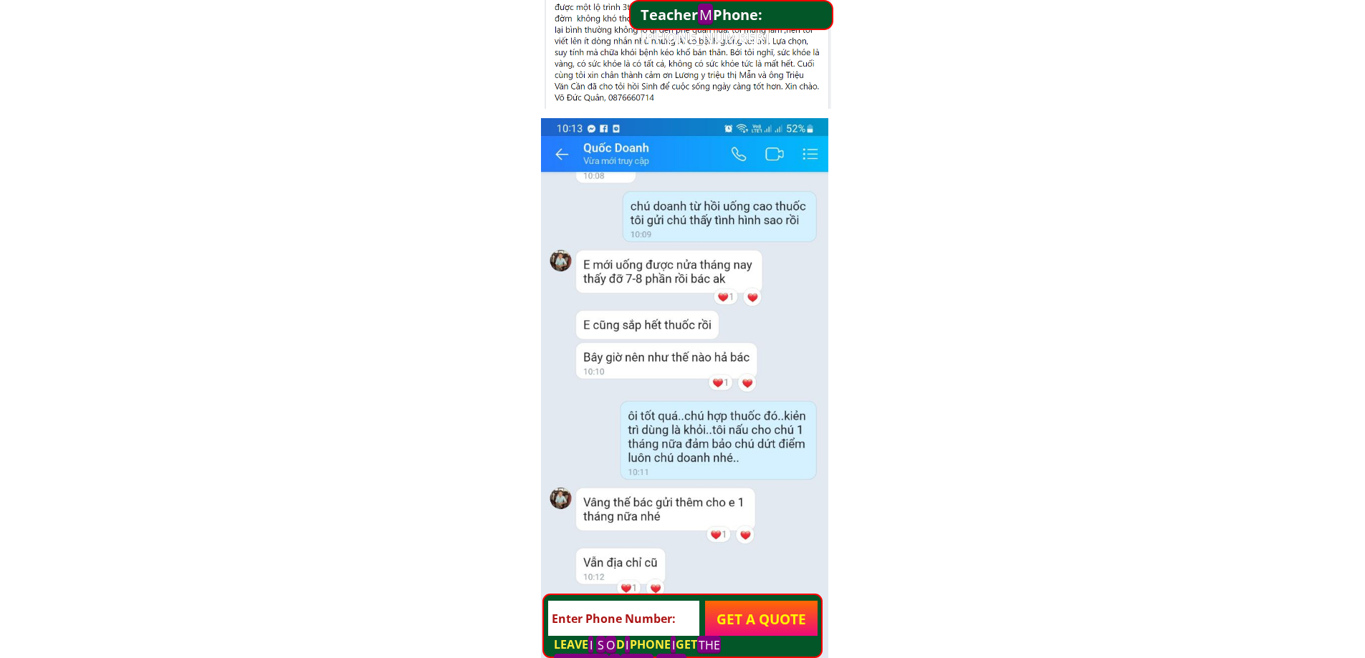
drag, startPoint x: 535, startPoint y: 292, endPoint x: 898, endPoint y: 439, distance: 391.8
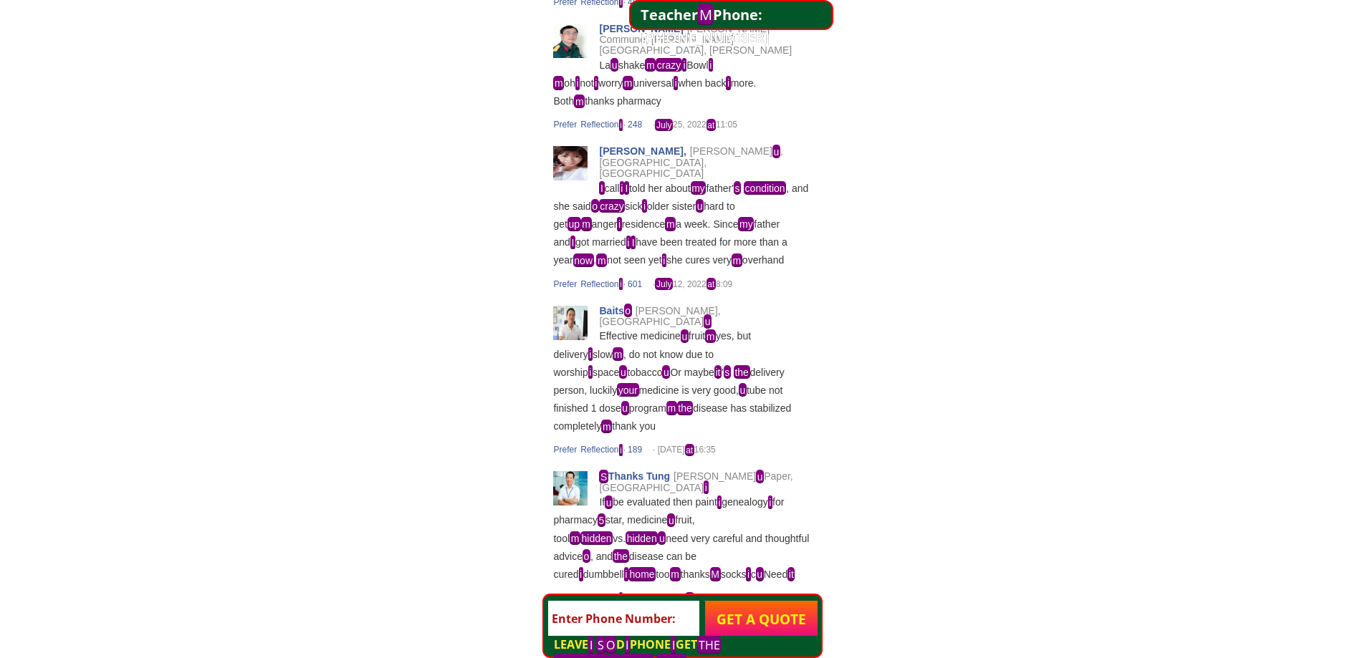
scroll to position [8471, 0]
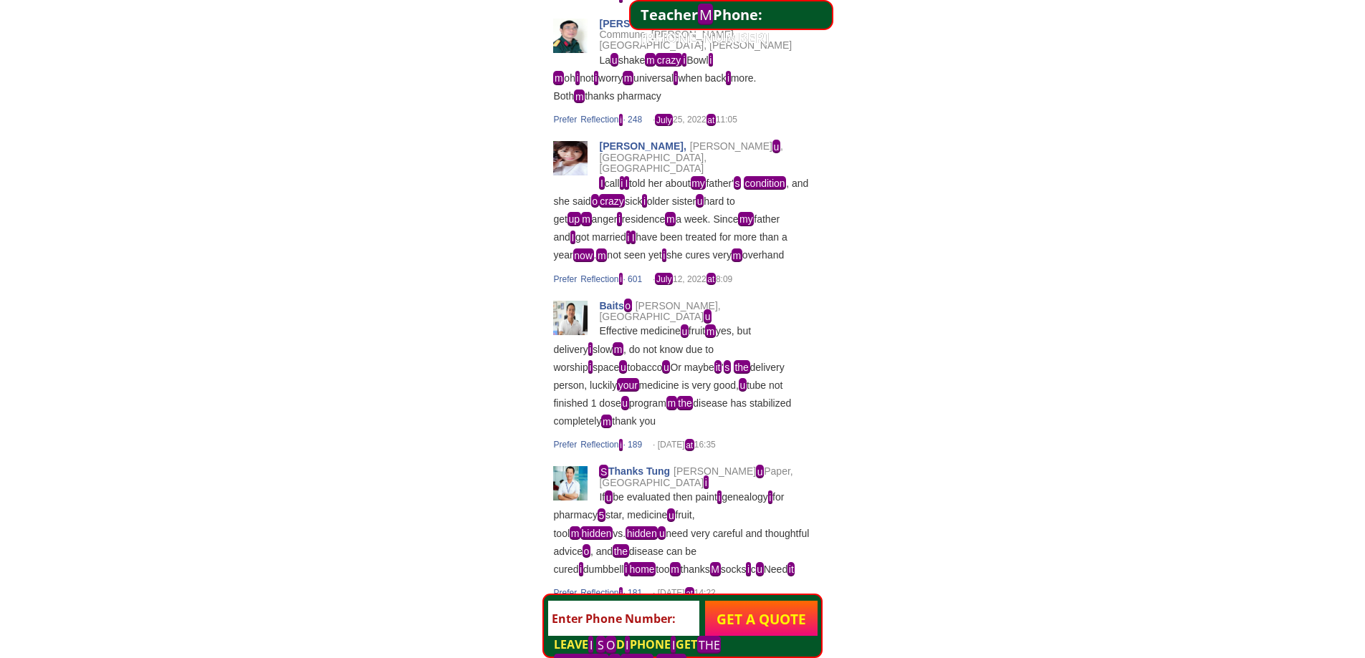
click at [806, 613] on p "GET A QUOTE" at bounding box center [761, 619] width 113 height 36
click at [674, 610] on input "tel" at bounding box center [623, 619] width 151 height 36
drag, startPoint x: 723, startPoint y: 645, endPoint x: 734, endPoint y: 562, distance: 83.1
click at [721, 643] on mark "THE" at bounding box center [709, 645] width 24 height 18
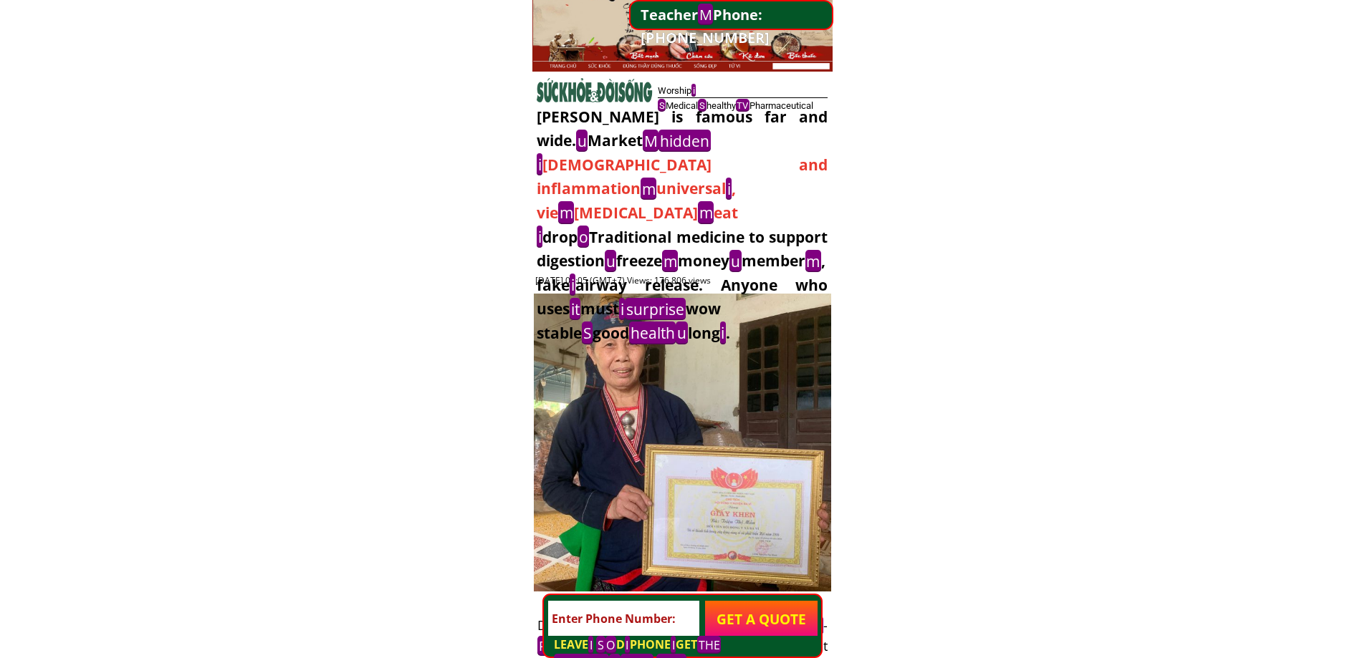
scroll to position [0, 0]
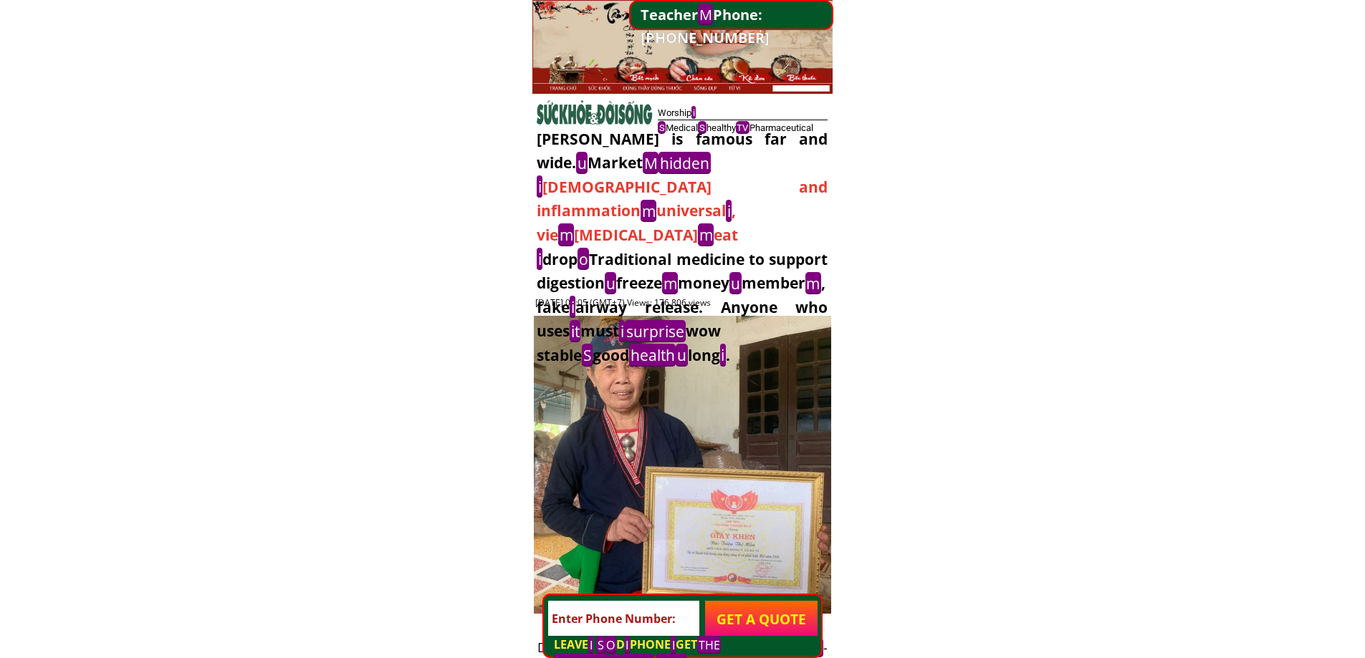
click at [668, 79] on div at bounding box center [682, 47] width 300 height 94
click at [763, 84] on div at bounding box center [682, 47] width 300 height 94
click at [792, 85] on div at bounding box center [682, 47] width 300 height 94
